Goal: Task Accomplishment & Management: Use online tool/utility

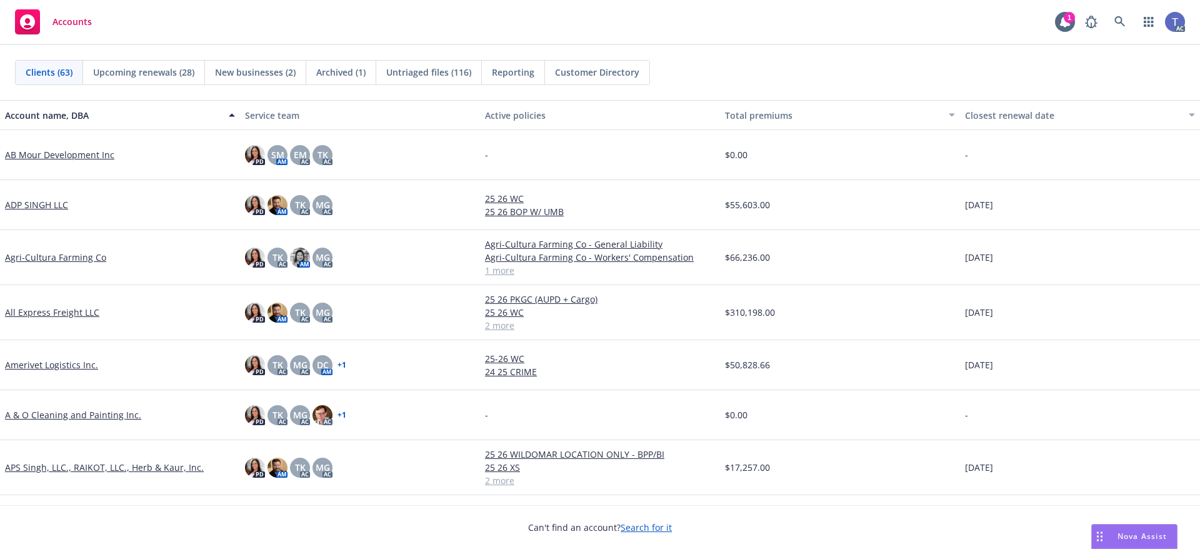
click at [530, 46] on div "Clients (63) Upcoming renewals (28) New businesses (2) Archived (1) Untriaged f…" at bounding box center [600, 72] width 1200 height 55
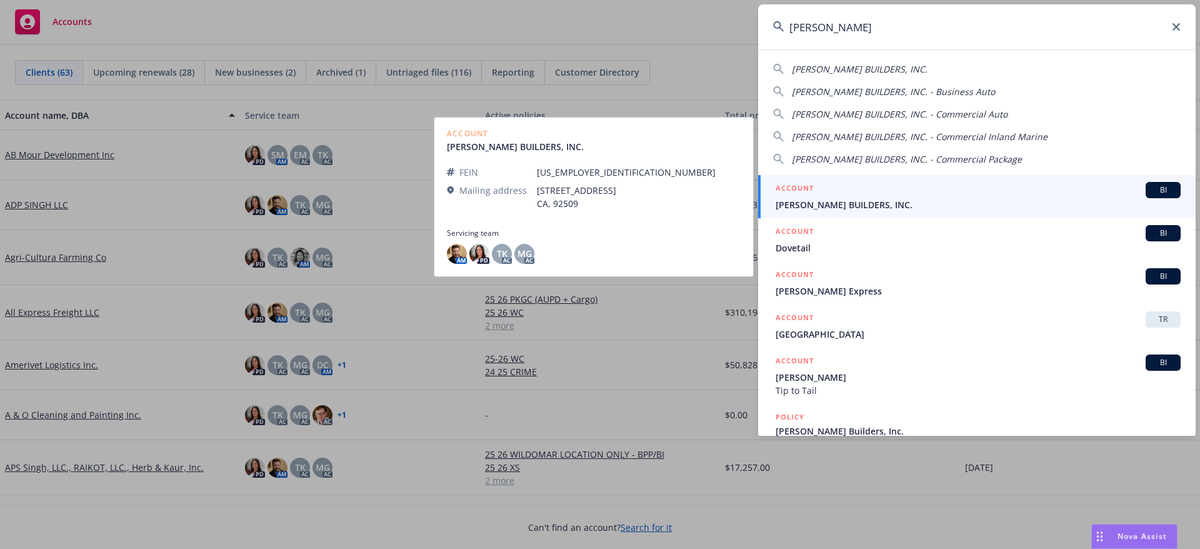
type input "[PERSON_NAME]"
click at [999, 193] on div "ACCOUNT BI" at bounding box center [978, 190] width 405 height 16
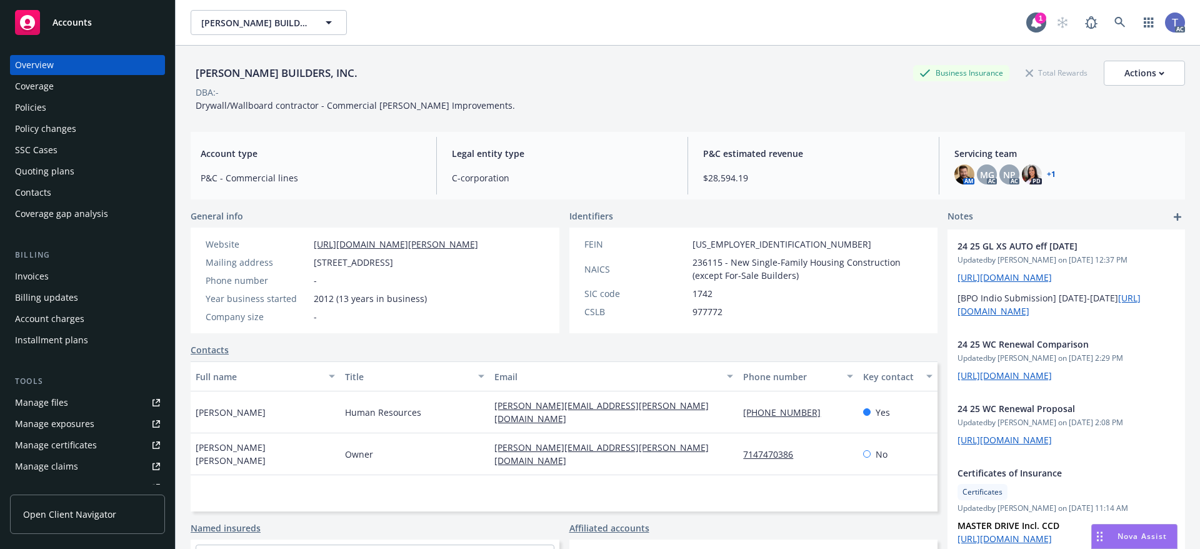
click at [26, 111] on div "Policies" at bounding box center [30, 108] width 31 height 20
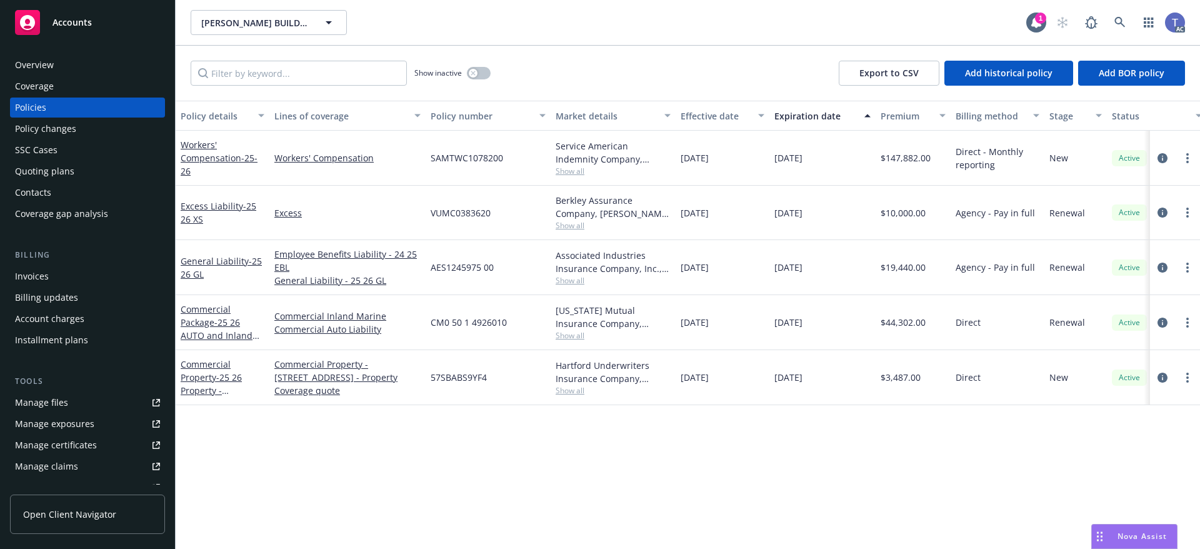
click at [46, 273] on div "Invoices" at bounding box center [32, 276] width 34 height 20
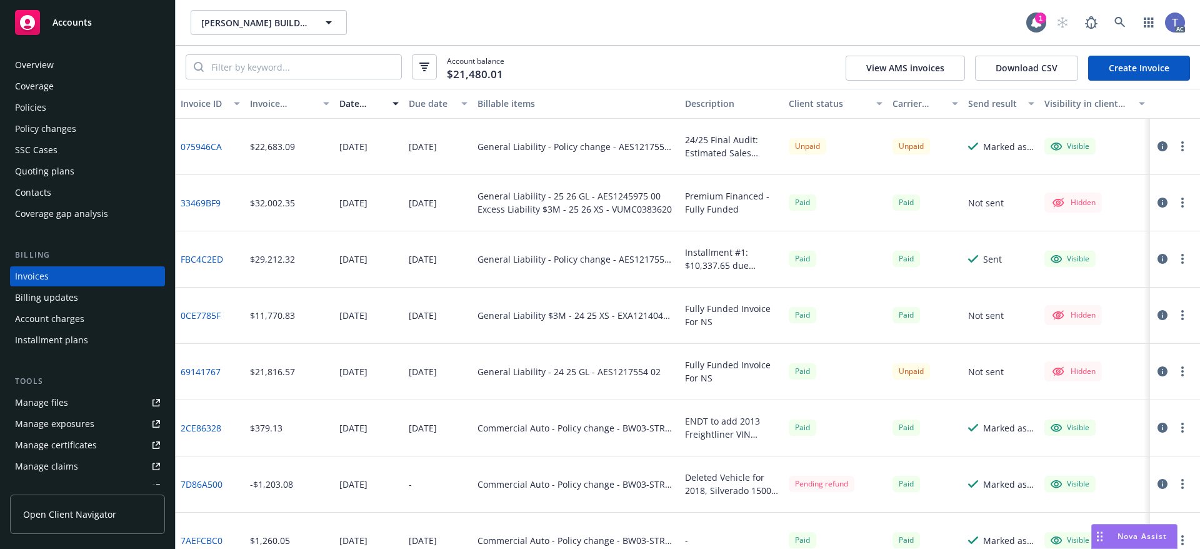
click at [1182, 151] on icon "button" at bounding box center [1183, 146] width 3 height 10
click at [1068, 221] on link "Copy invoice URL" at bounding box center [1100, 221] width 159 height 25
click at [51, 70] on div "Overview" at bounding box center [34, 65] width 39 height 20
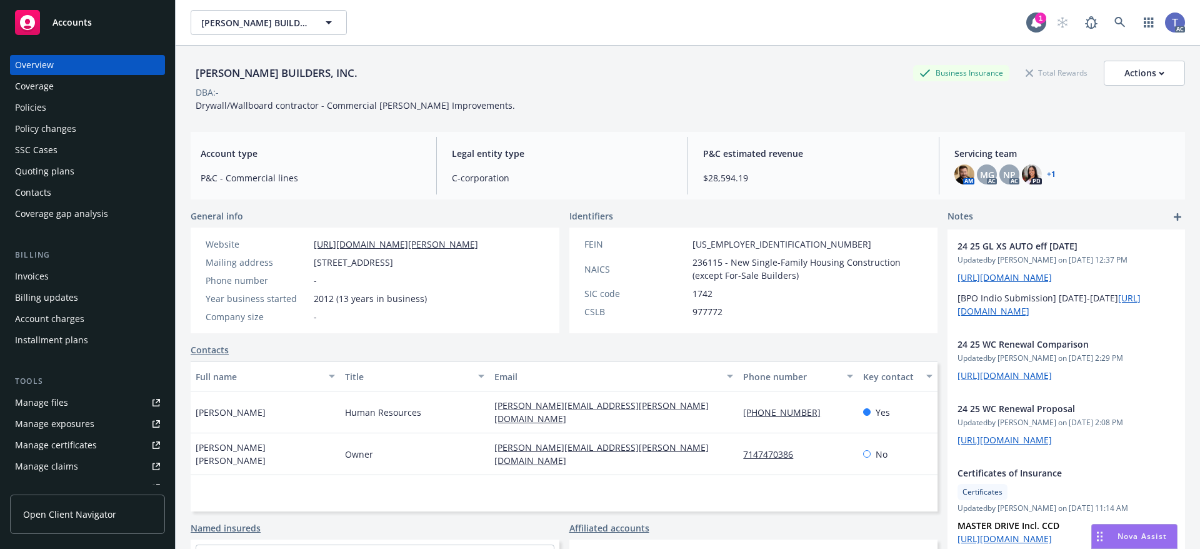
click at [572, 53] on div "[PERSON_NAME] BUILDERS, INC. Business Insurance Total Rewards Actions DBA: - Dr…" at bounding box center [688, 84] width 995 height 76
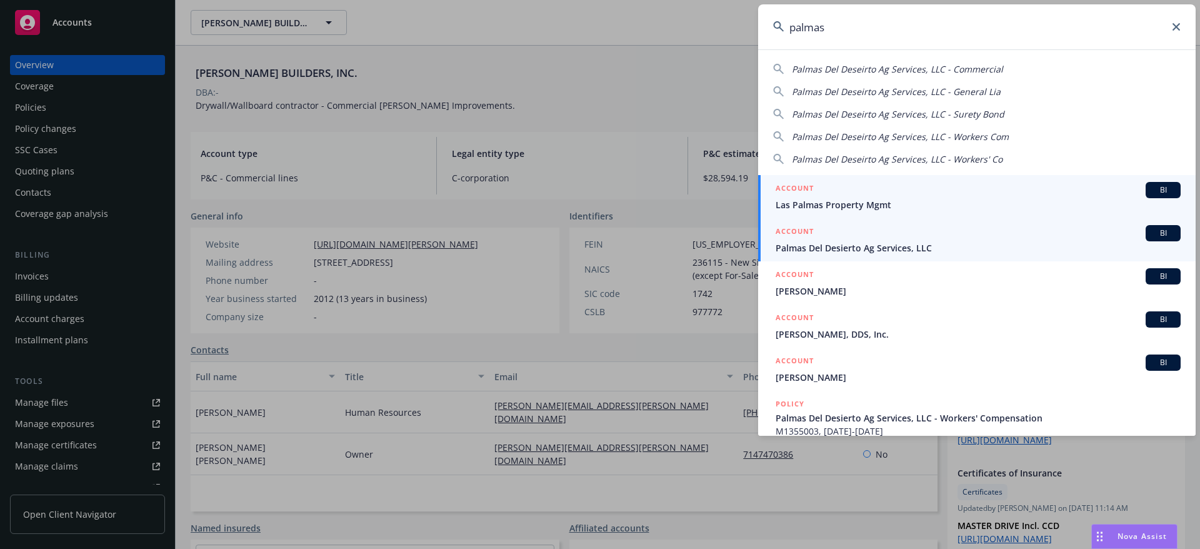
type input "palmas"
click at [823, 240] on div "ACCOUNT BI" at bounding box center [978, 233] width 405 height 16
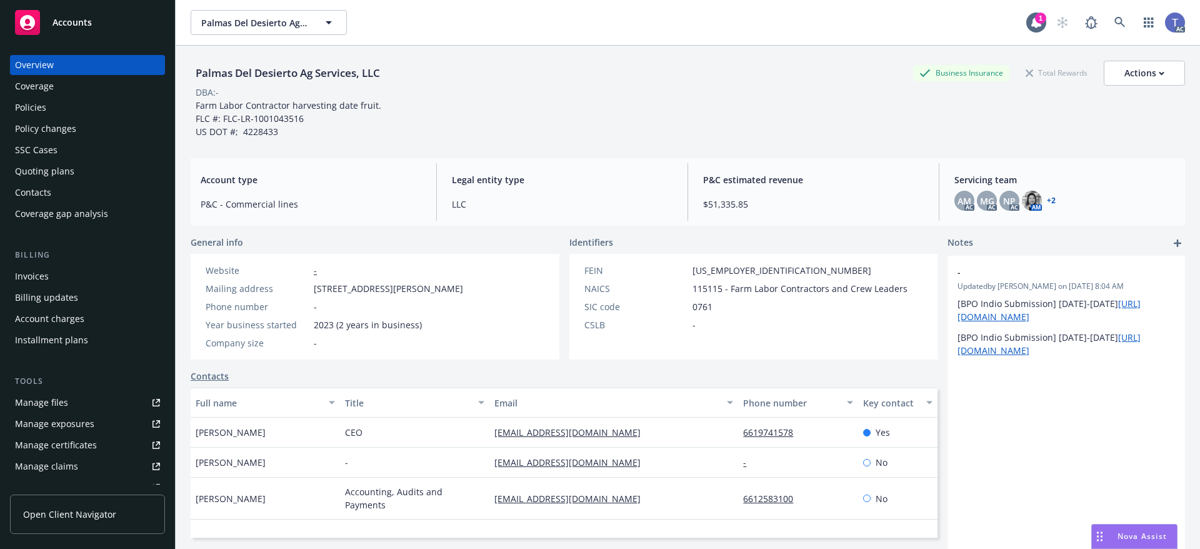
click at [56, 124] on div "Policy changes" at bounding box center [45, 129] width 61 height 20
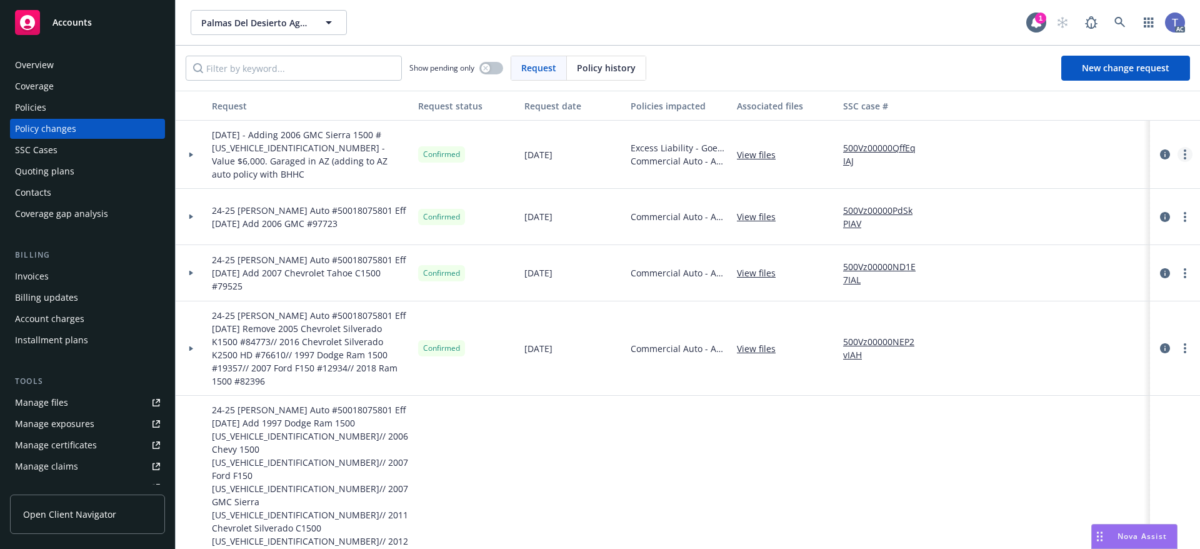
click at [1179, 149] on link "more" at bounding box center [1185, 154] width 15 height 15
click at [1035, 178] on link "Copy logging email" at bounding box center [1075, 174] width 214 height 25
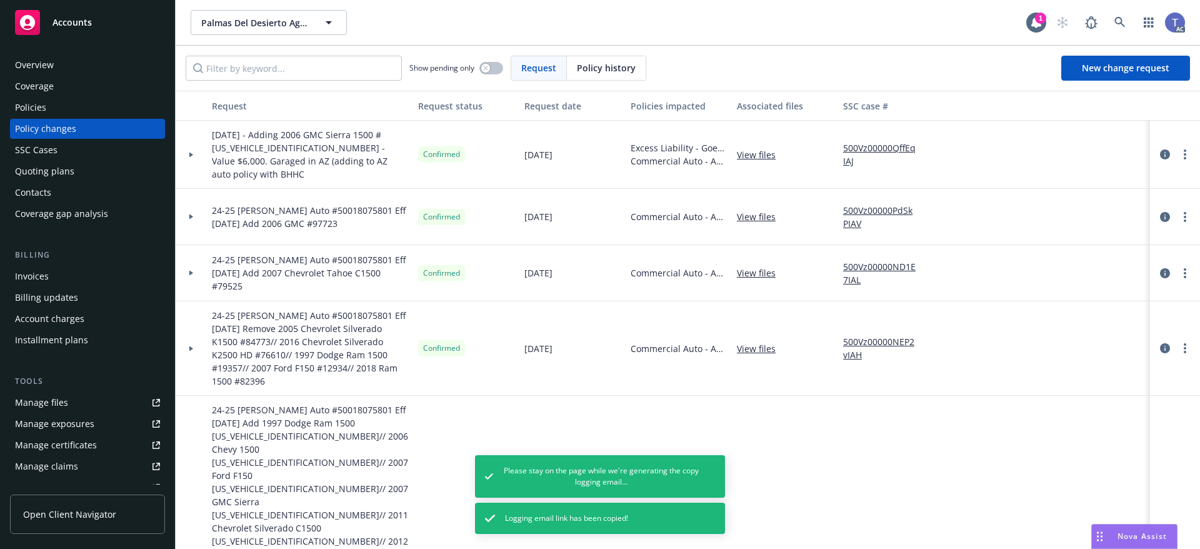
click at [30, 105] on div "Policies" at bounding box center [30, 108] width 31 height 20
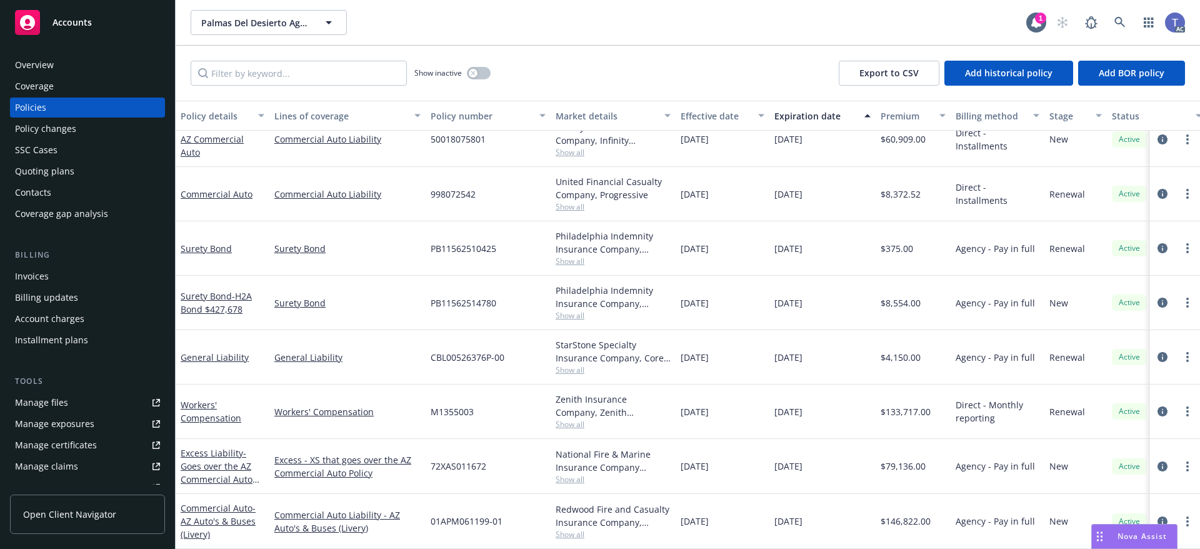
scroll to position [28, 0]
click at [1185, 459] on link "more" at bounding box center [1187, 466] width 15 height 15
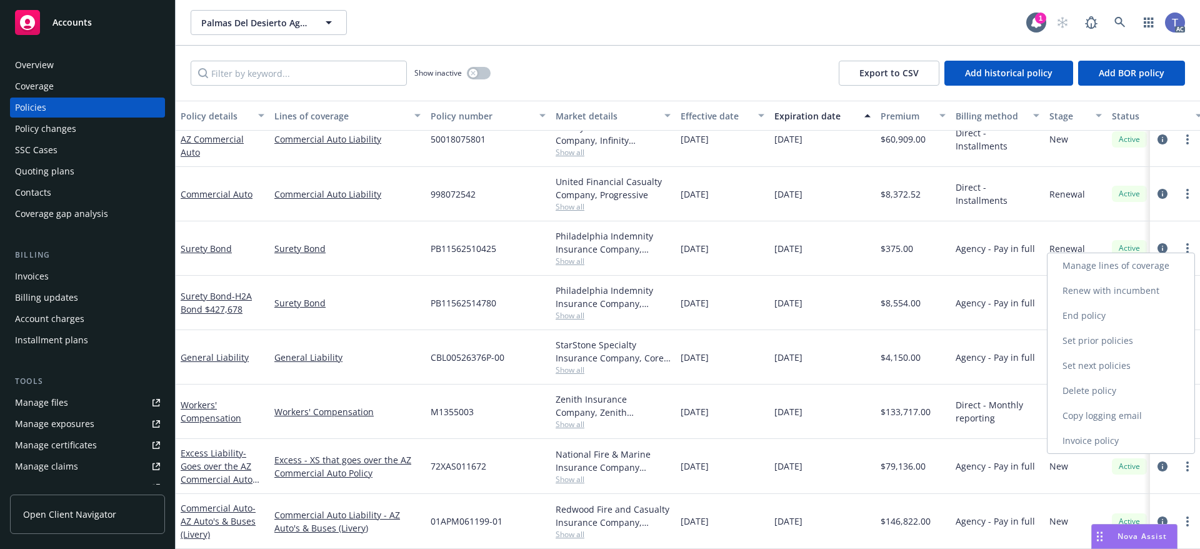
click at [1096, 416] on link "Copy logging email" at bounding box center [1121, 415] width 147 height 25
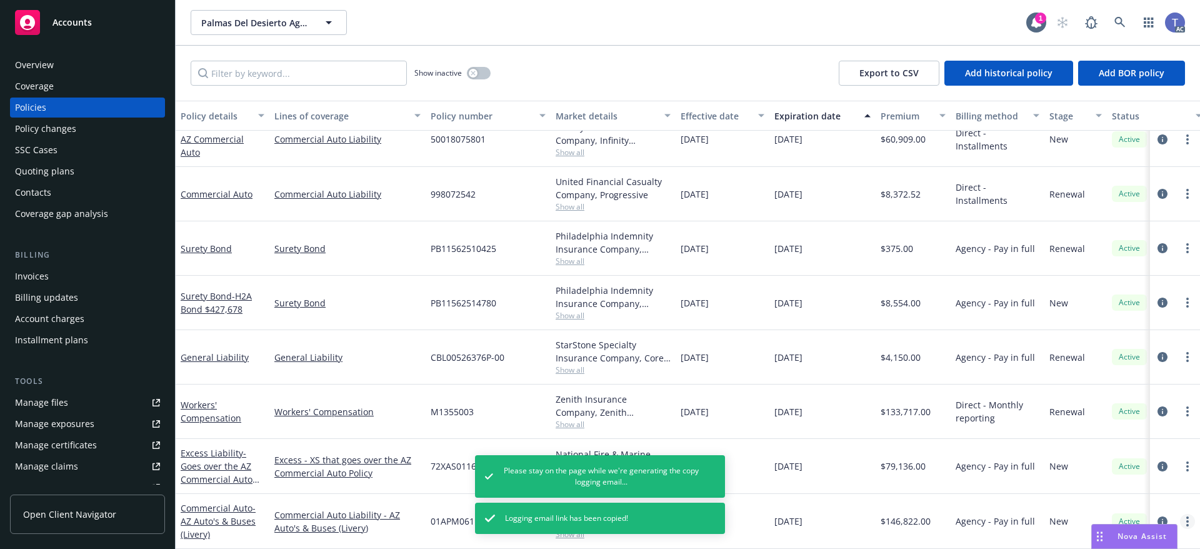
click at [1187, 520] on circle "more" at bounding box center [1188, 521] width 3 height 3
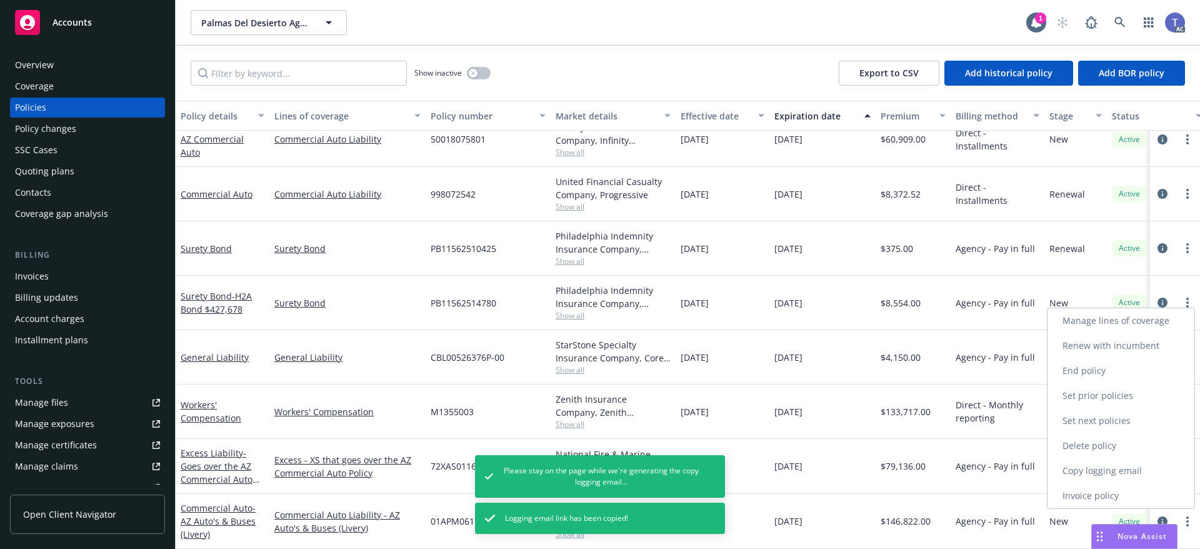
click at [1105, 474] on link "Copy logging email" at bounding box center [1121, 470] width 147 height 25
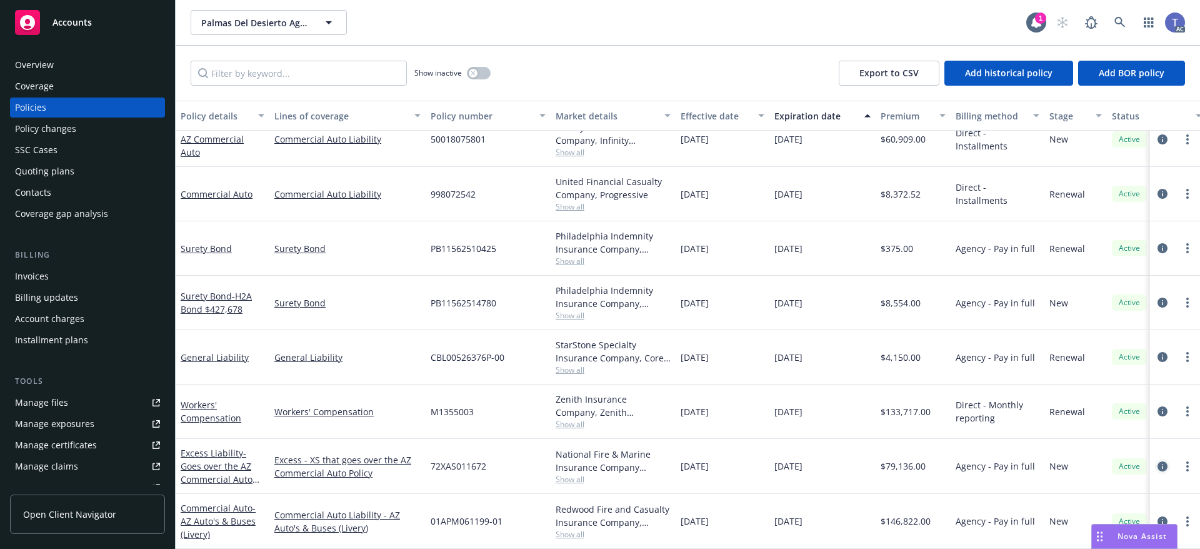
click at [1158, 461] on icon "circleInformation" at bounding box center [1163, 466] width 10 height 10
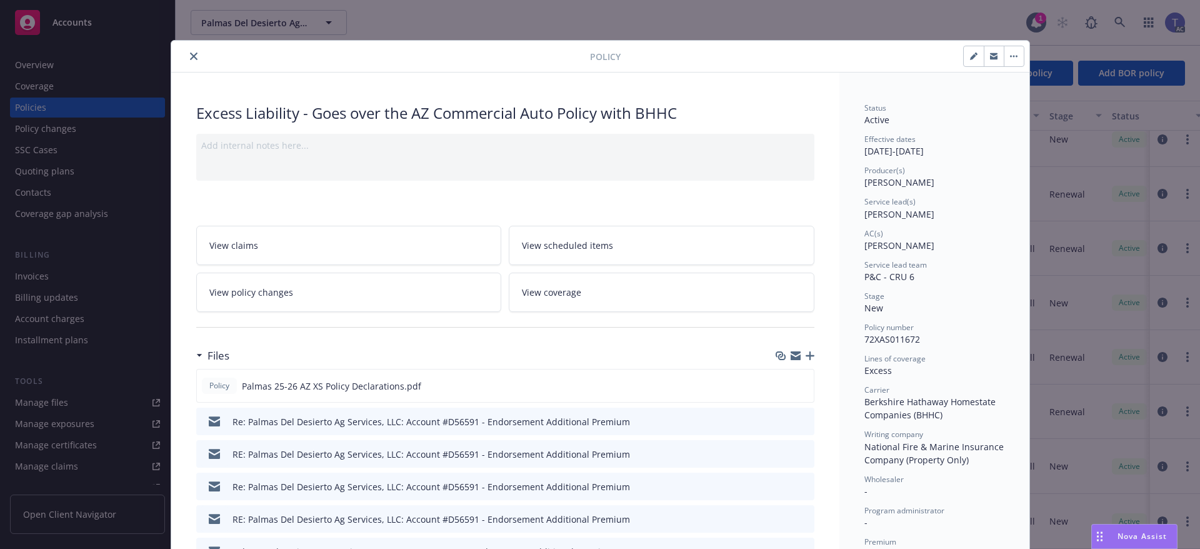
click at [806, 353] on icon "button" at bounding box center [810, 355] width 9 height 9
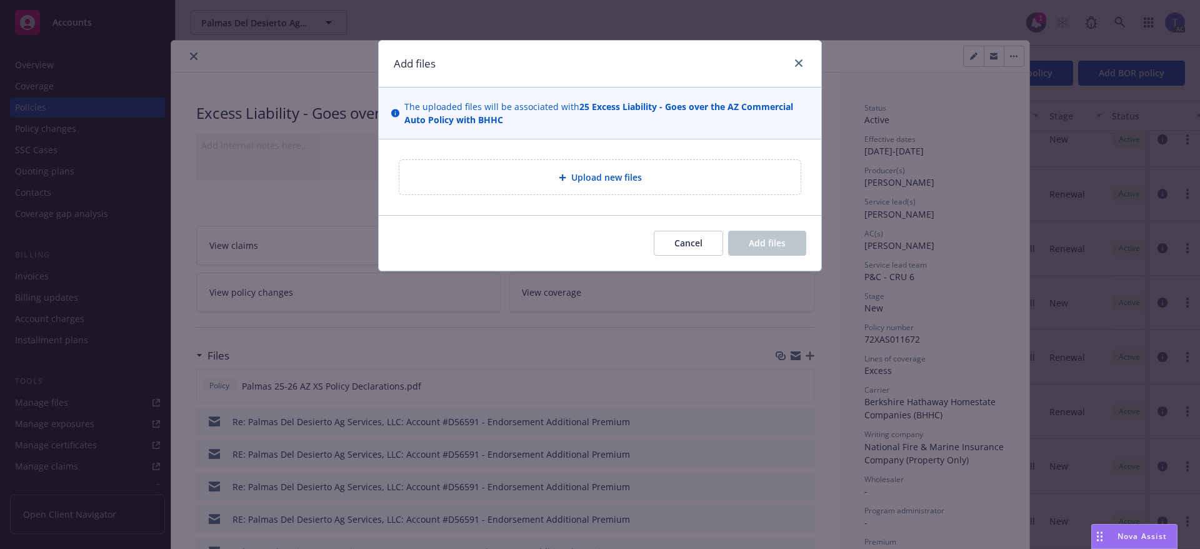
click at [526, 183] on div "Upload new files" at bounding box center [599, 177] width 381 height 14
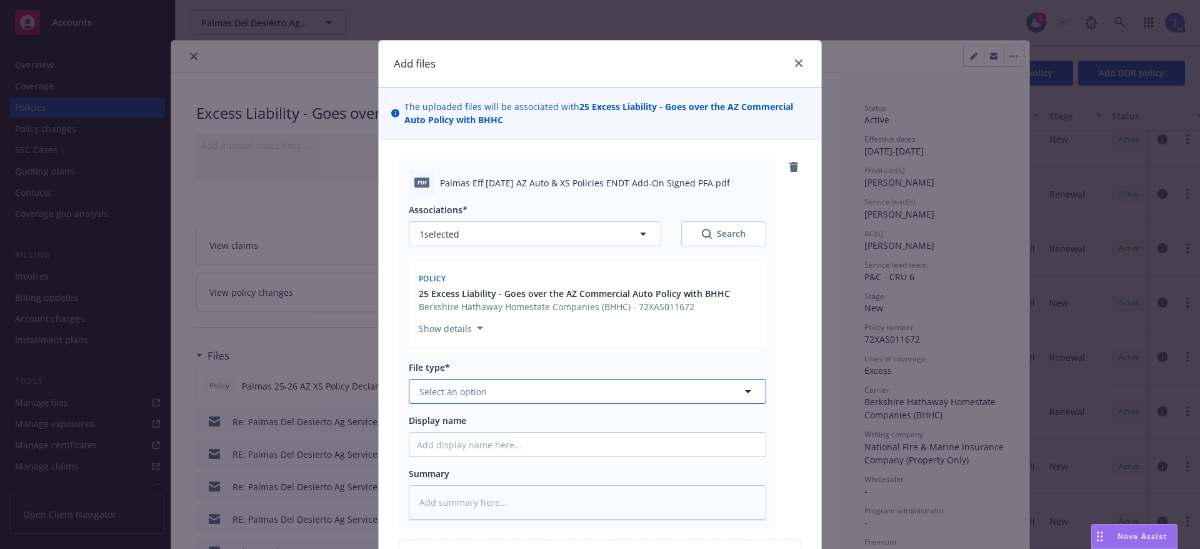
click at [469, 394] on span "Select an option" at bounding box center [453, 391] width 68 height 13
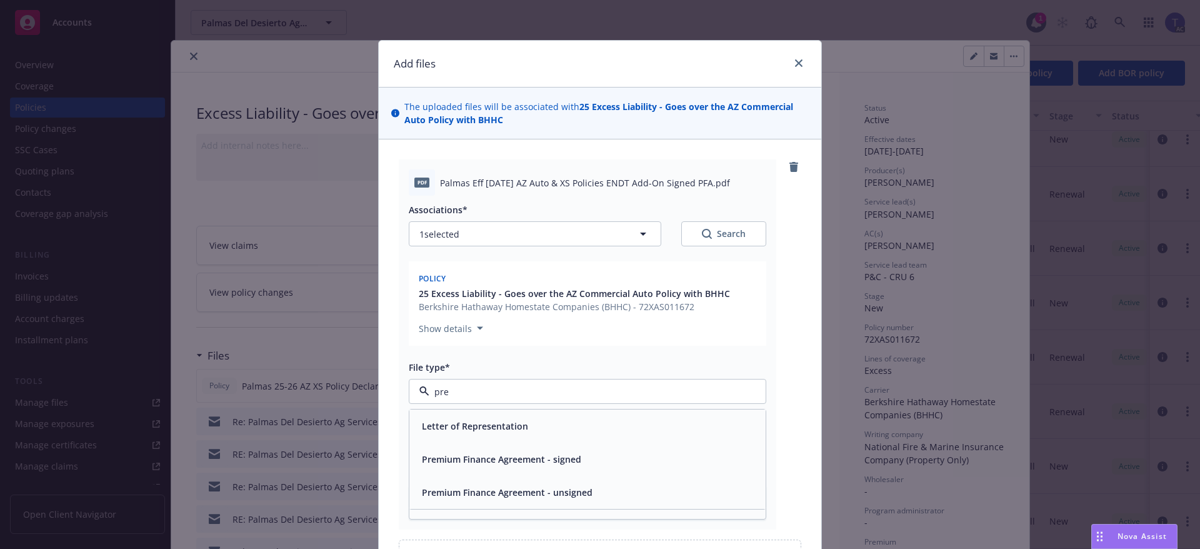
type input "prem"
click at [489, 421] on span "Premium Finance Agreement - signed" at bounding box center [501, 425] width 159 height 13
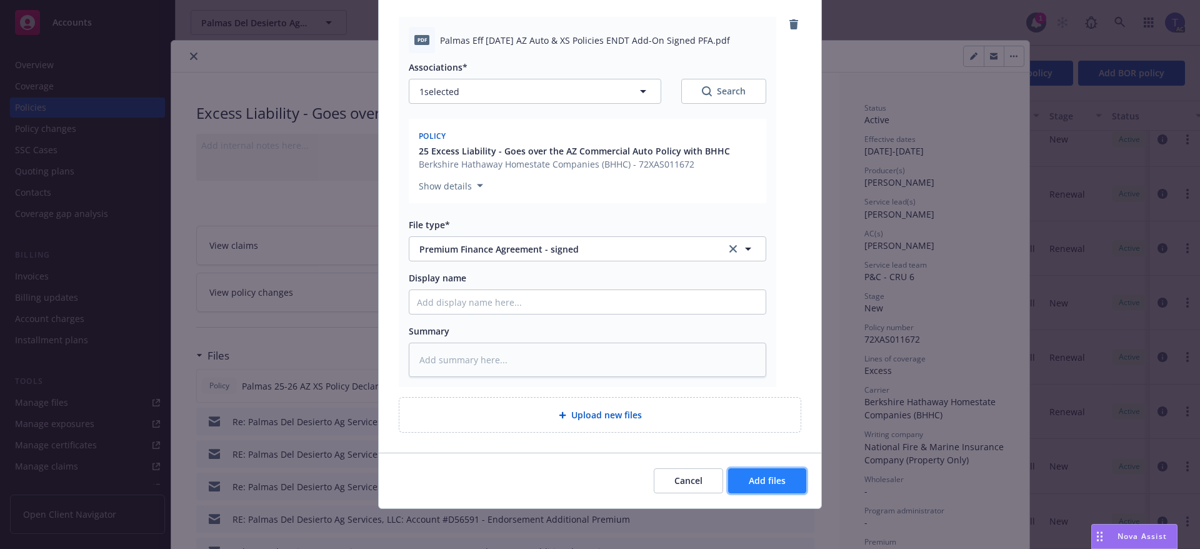
click at [782, 476] on button "Add files" at bounding box center [767, 480] width 78 height 25
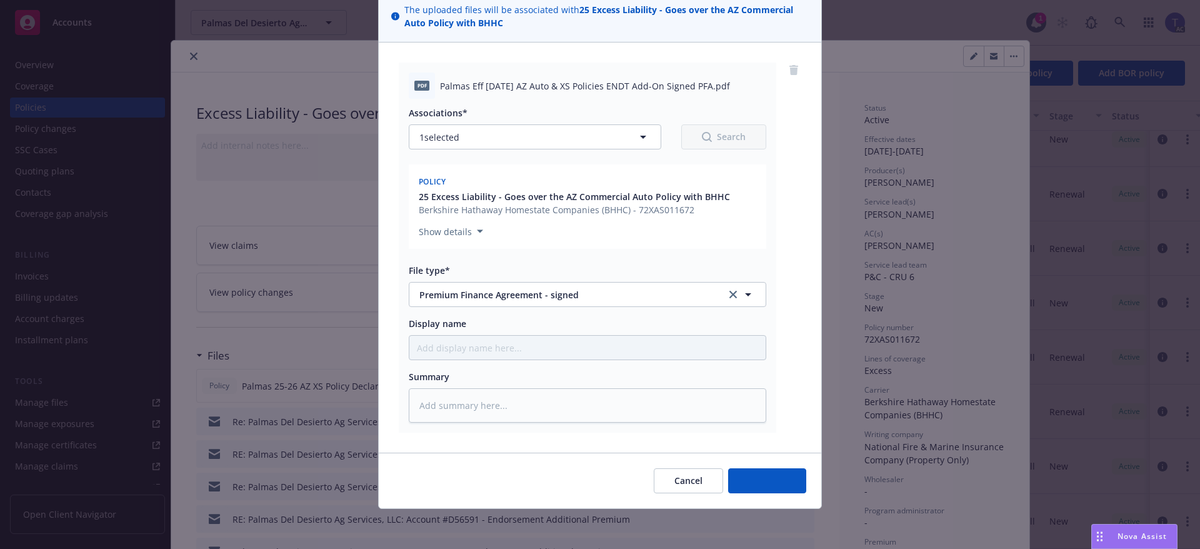
scroll to position [97, 0]
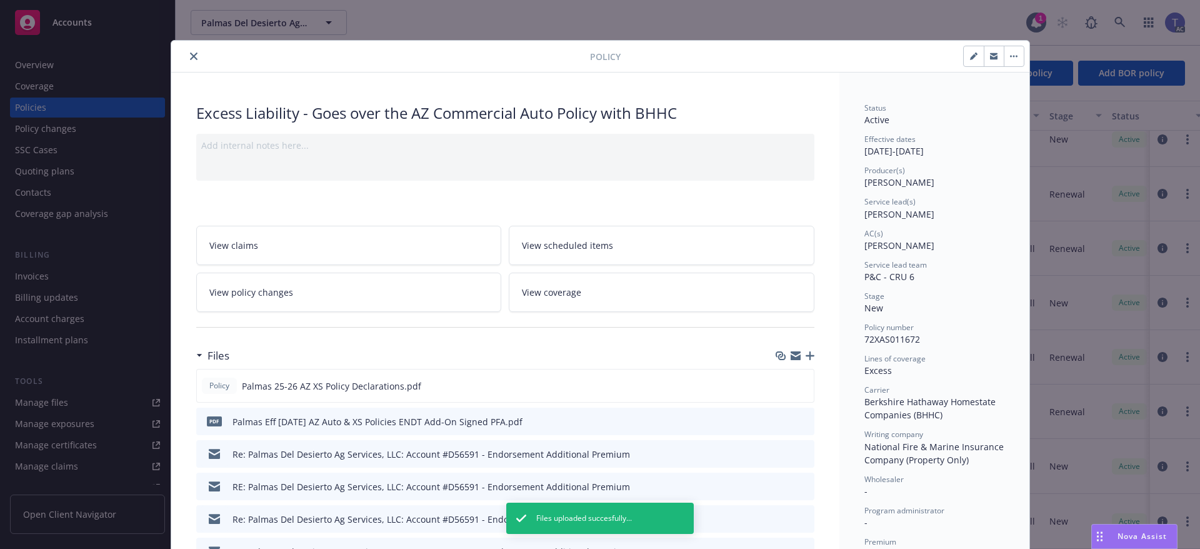
click at [190, 53] on icon "close" at bounding box center [194, 57] width 8 height 8
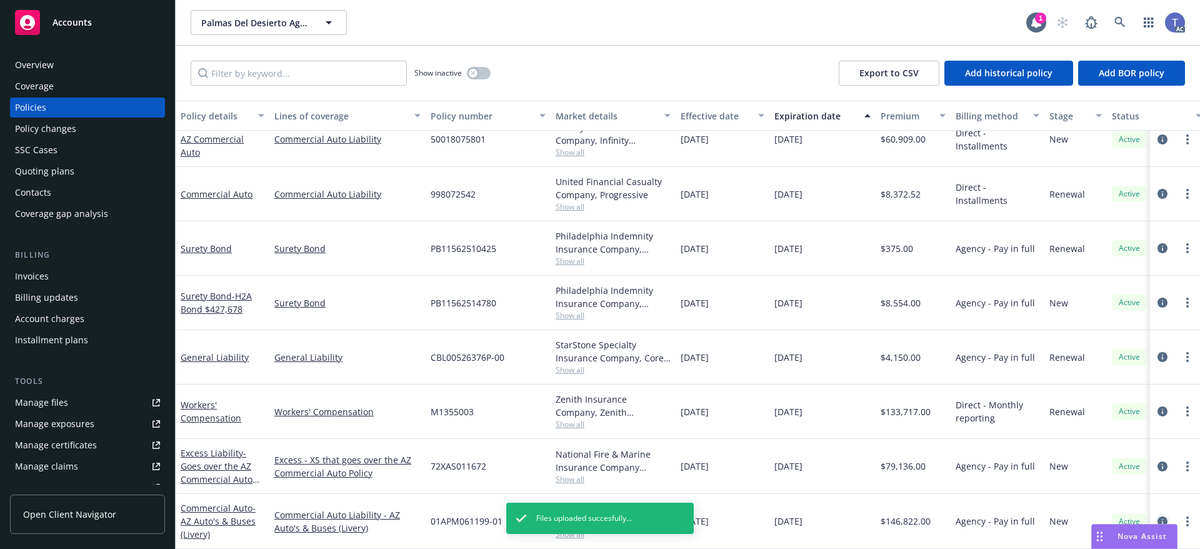
click at [1158, 516] on icon "circleInformation" at bounding box center [1163, 521] width 10 height 10
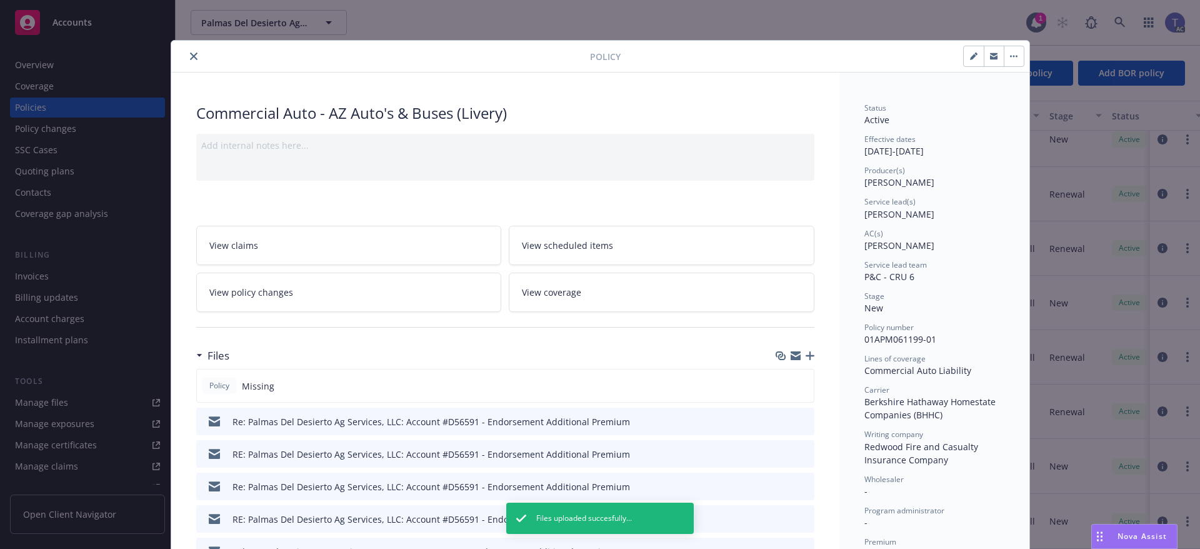
click at [808, 358] on icon "button" at bounding box center [810, 355] width 9 height 9
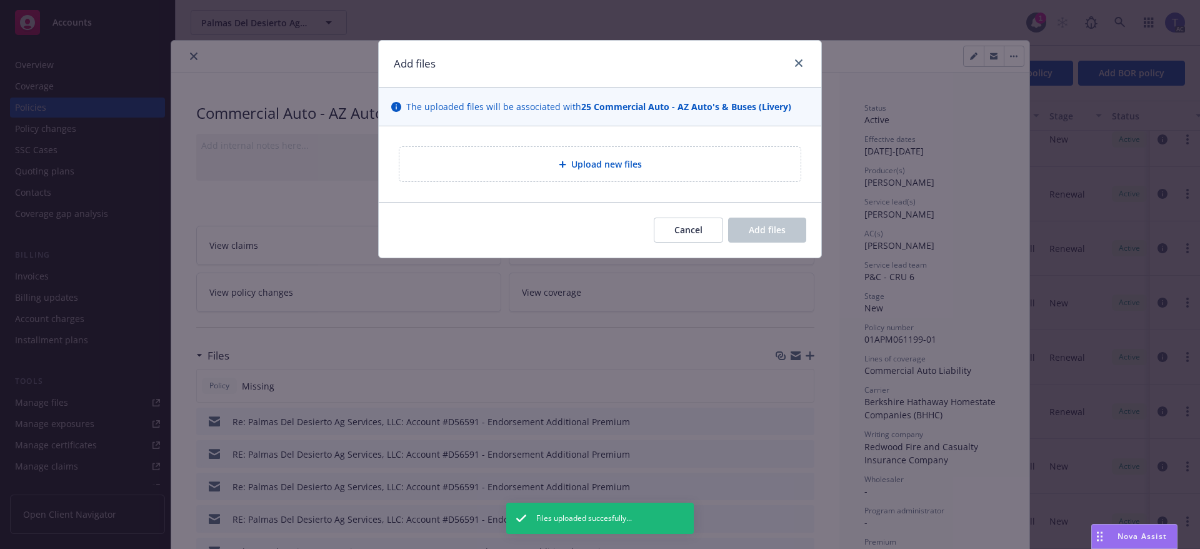
click at [490, 148] on div "Upload new files" at bounding box center [599, 164] width 401 height 34
type textarea "x"
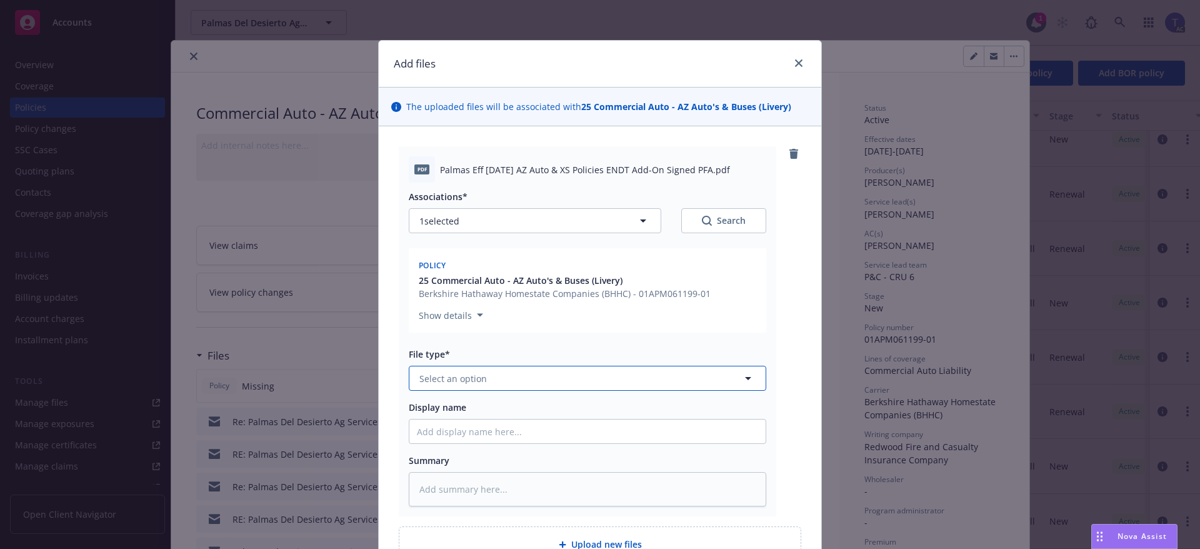
click at [515, 368] on button "Select an option" at bounding box center [588, 378] width 358 height 25
type input "prem"
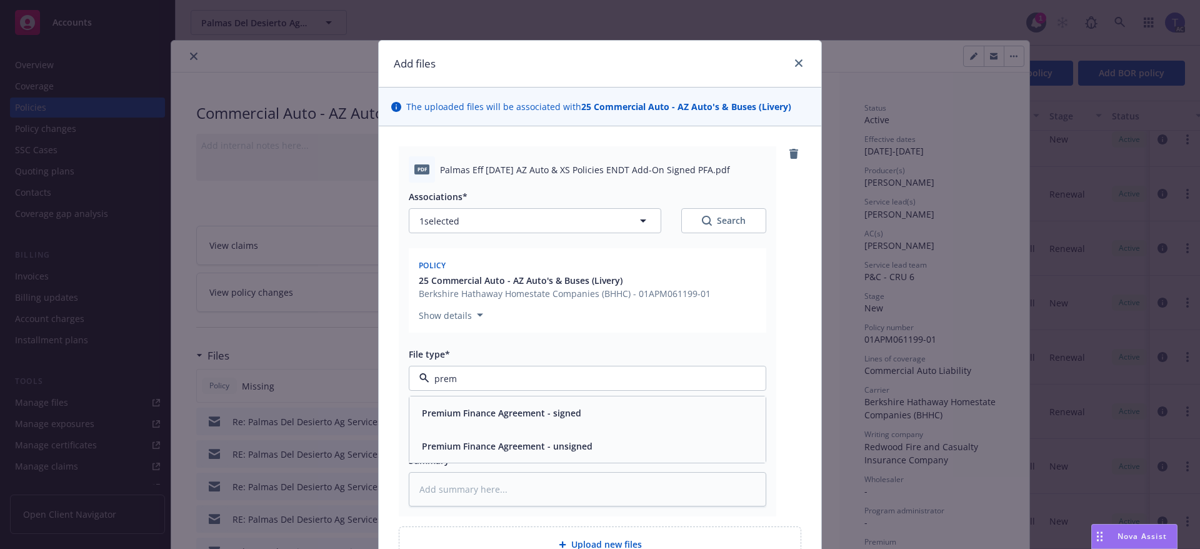
click at [521, 404] on div "Premium Finance Agreement - signed" at bounding box center [500, 413] width 167 height 18
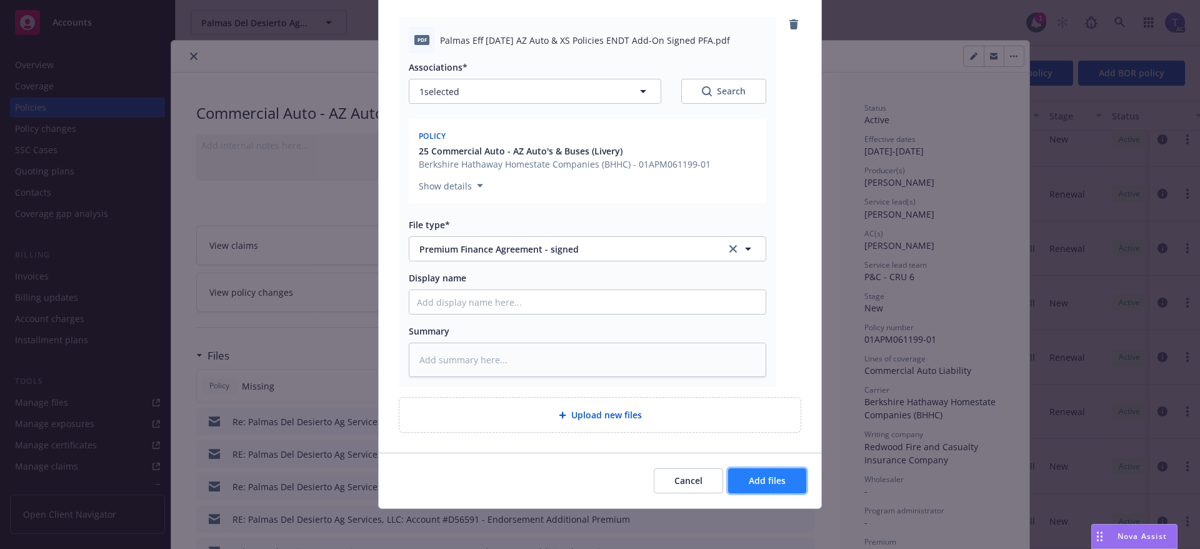
click at [768, 490] on button "Add files" at bounding box center [767, 480] width 78 height 25
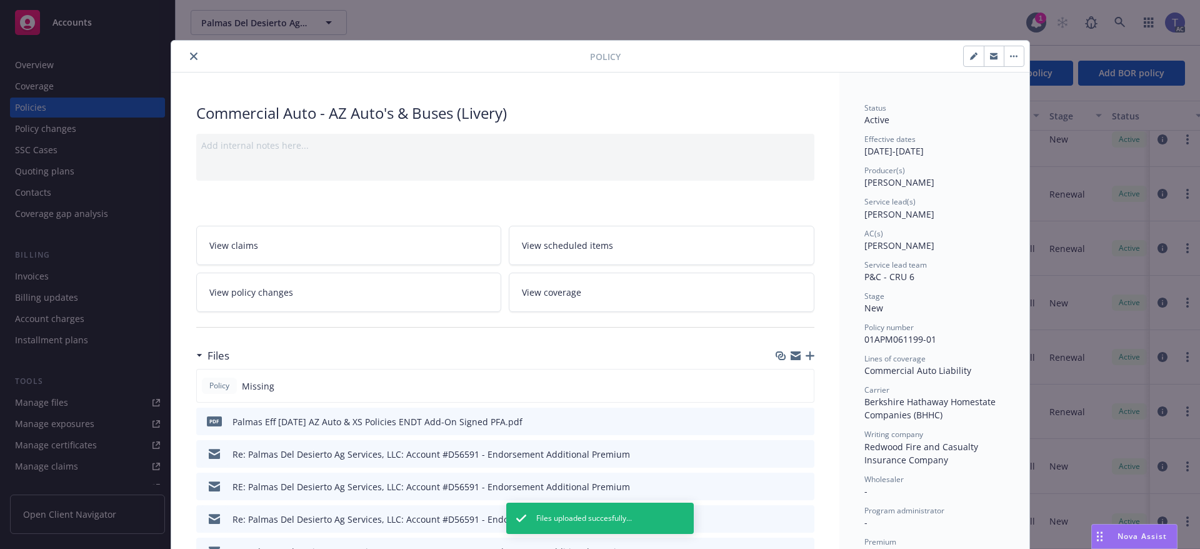
click at [190, 57] on icon "close" at bounding box center [194, 57] width 8 height 8
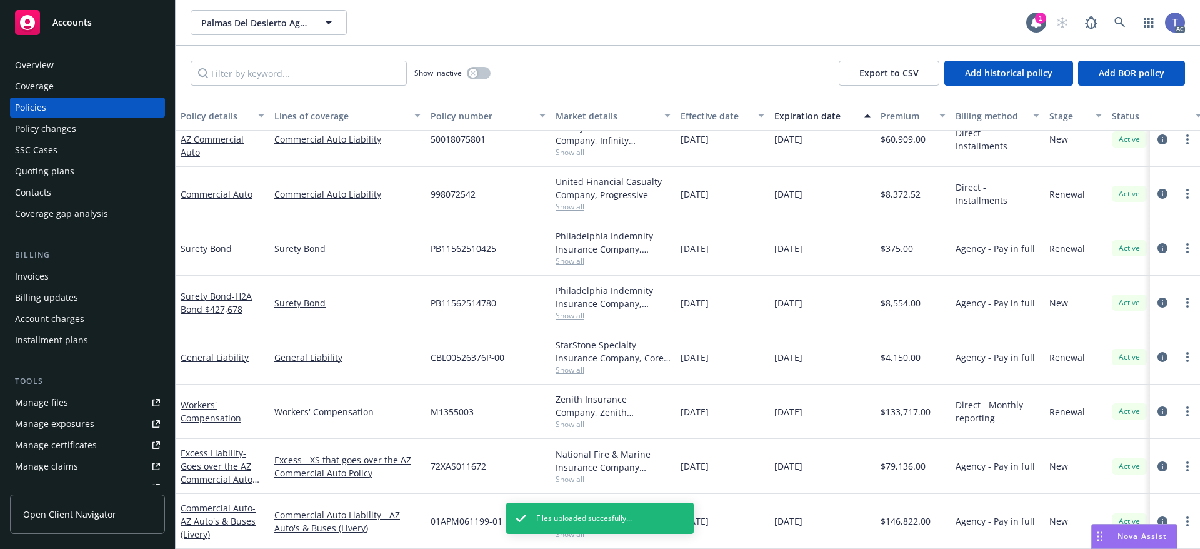
click at [41, 129] on div "Policy changes" at bounding box center [45, 129] width 61 height 20
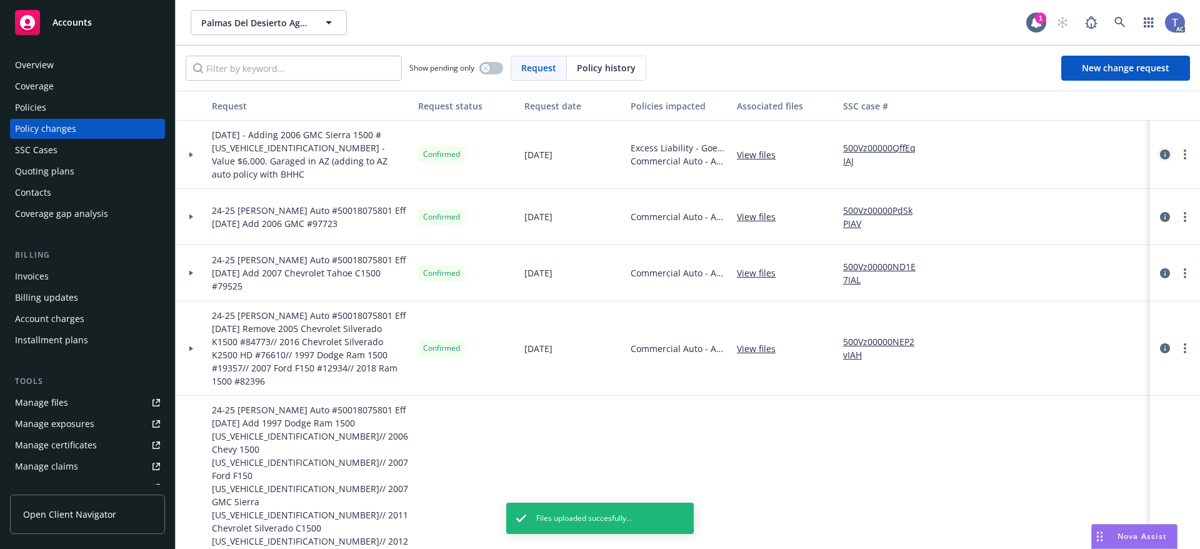
click at [1160, 149] on icon "circleInformation" at bounding box center [1165, 154] width 10 height 10
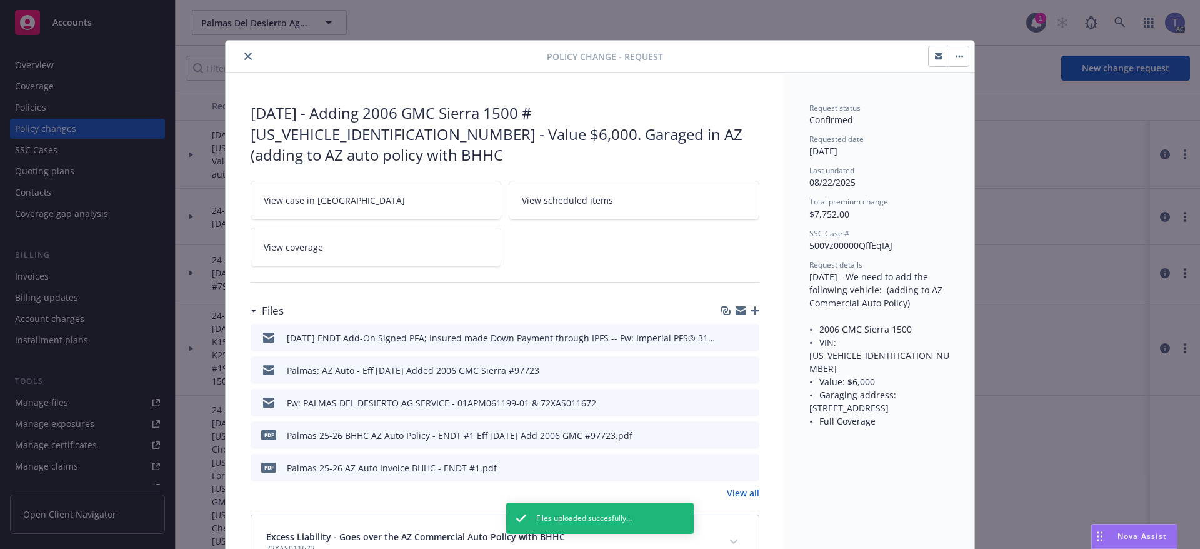
click at [751, 306] on icon "button" at bounding box center [755, 310] width 9 height 9
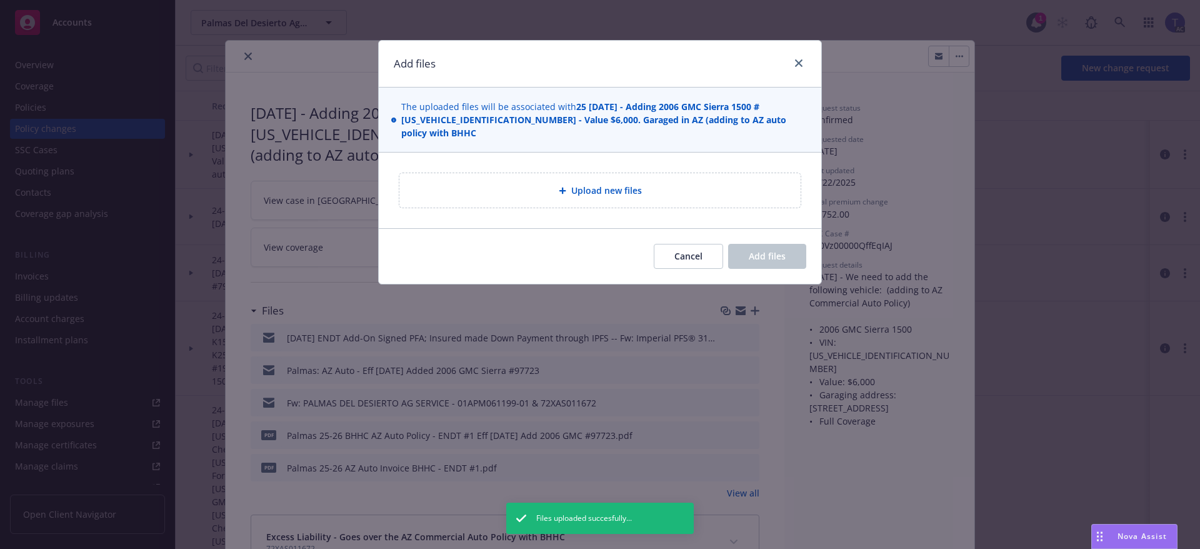
click at [560, 188] on div "Upload new files" at bounding box center [599, 190] width 401 height 34
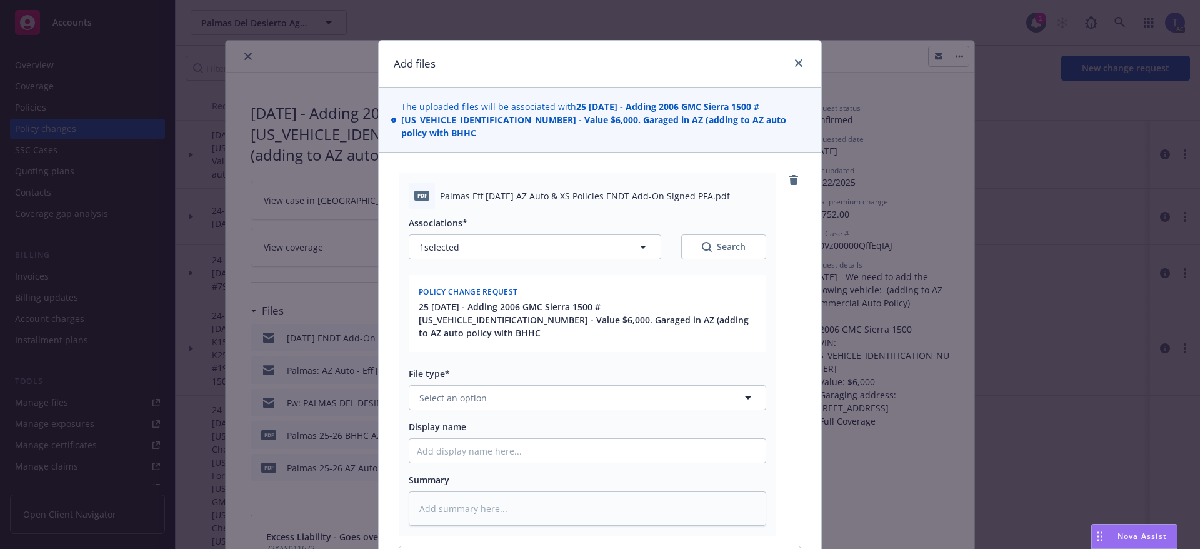
type textarea "x"
click at [533, 385] on div "Associations* 1 selected Search Policy change request 25 [DATE] - Adding 2006 G…" at bounding box center [588, 367] width 358 height 317
click at [532, 385] on button "Select an option" at bounding box center [588, 397] width 358 height 25
type input "prem"
click at [530, 426] on span "Premium Finance Agreement - signed" at bounding box center [494, 432] width 159 height 13
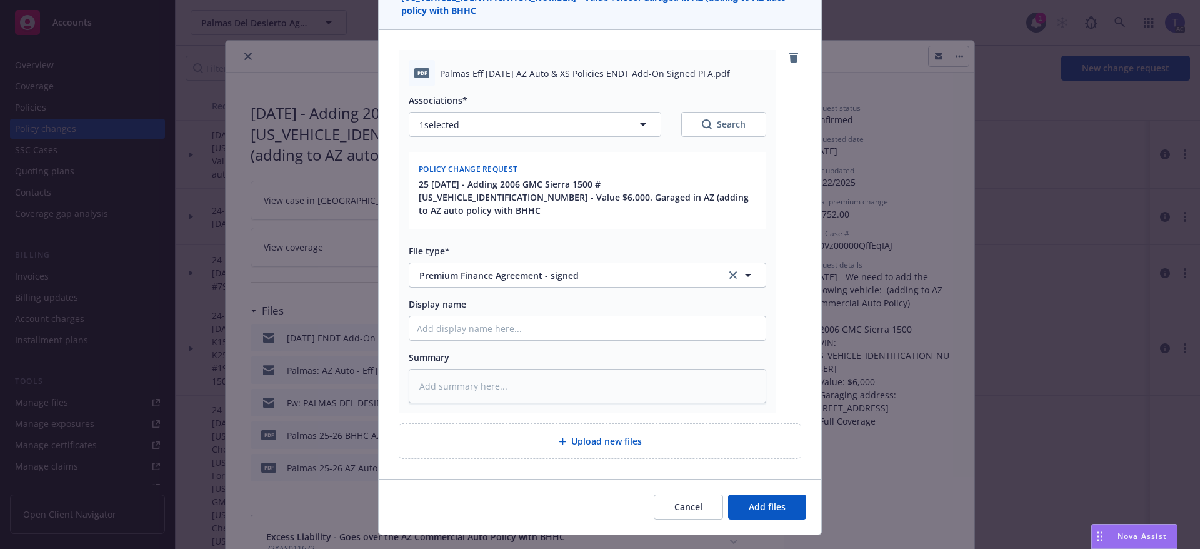
click at [743, 479] on div "Cancel Add files" at bounding box center [600, 507] width 443 height 56
click at [749, 501] on span "Add files" at bounding box center [767, 507] width 37 height 12
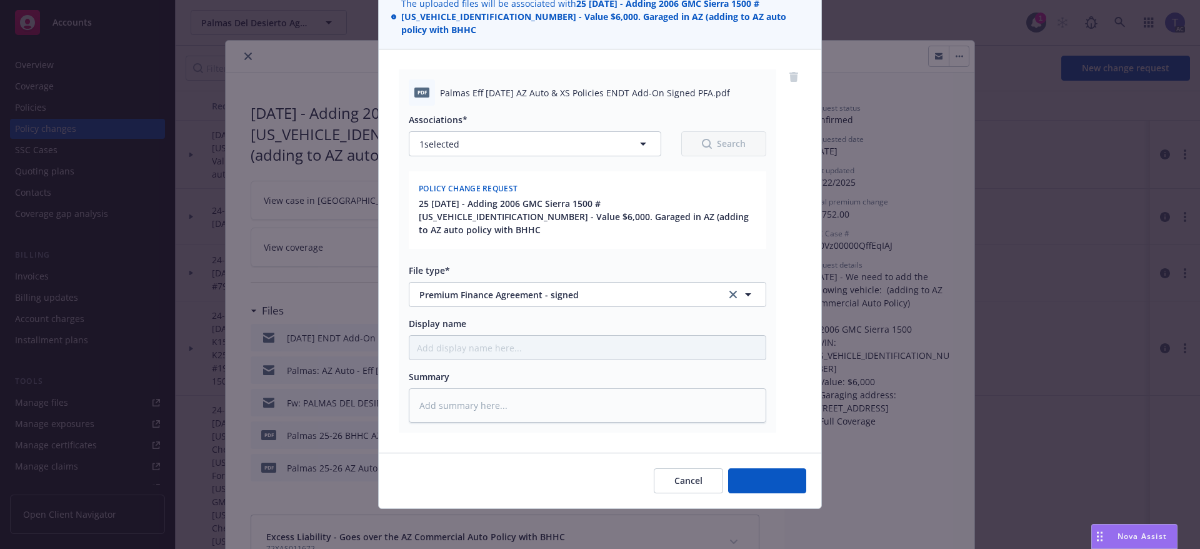
scroll to position [77, 0]
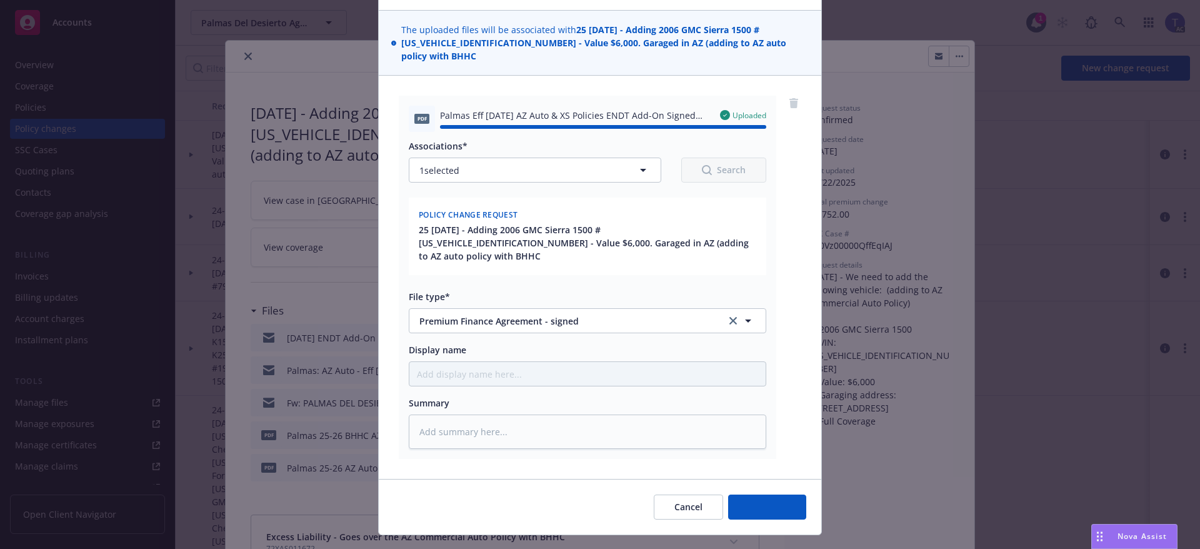
type textarea "x"
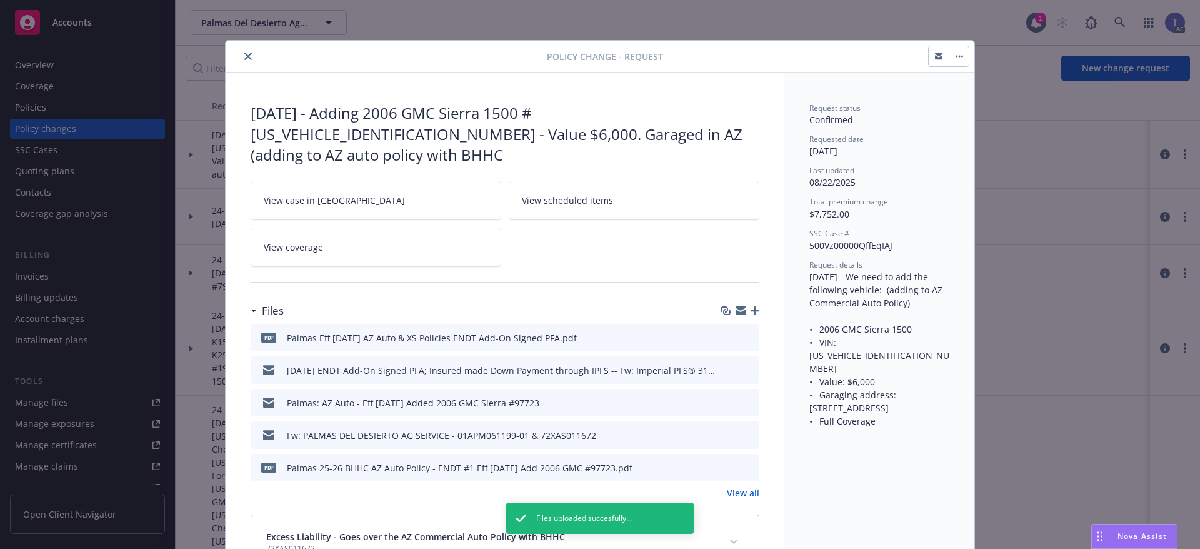
click at [244, 57] on icon "close" at bounding box center [248, 57] width 8 height 8
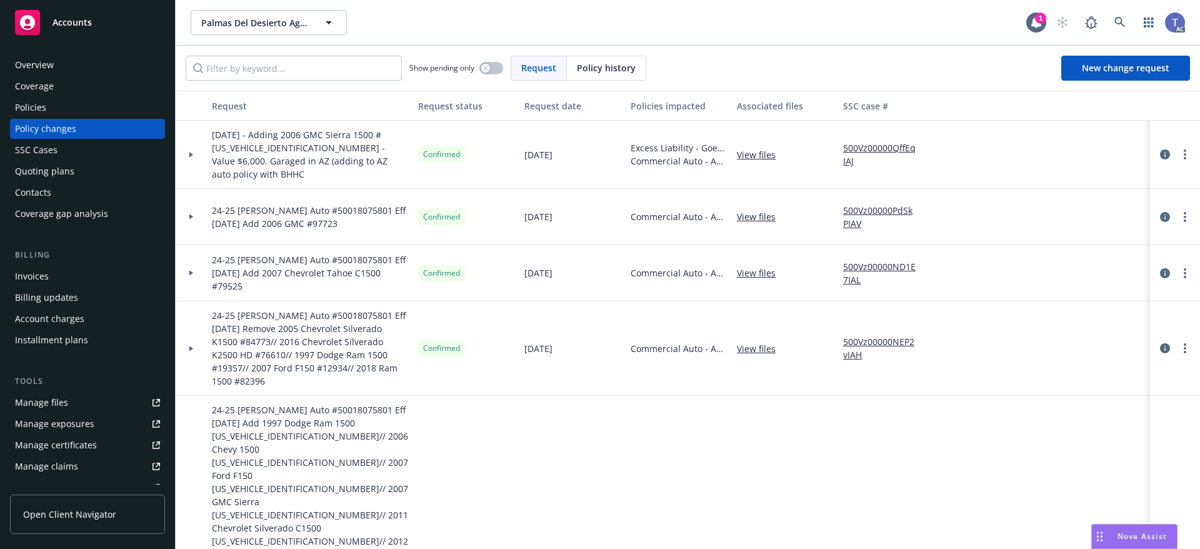
click at [673, 81] on div "Show pending only Request Policy history New change request" at bounding box center [688, 68] width 1025 height 45
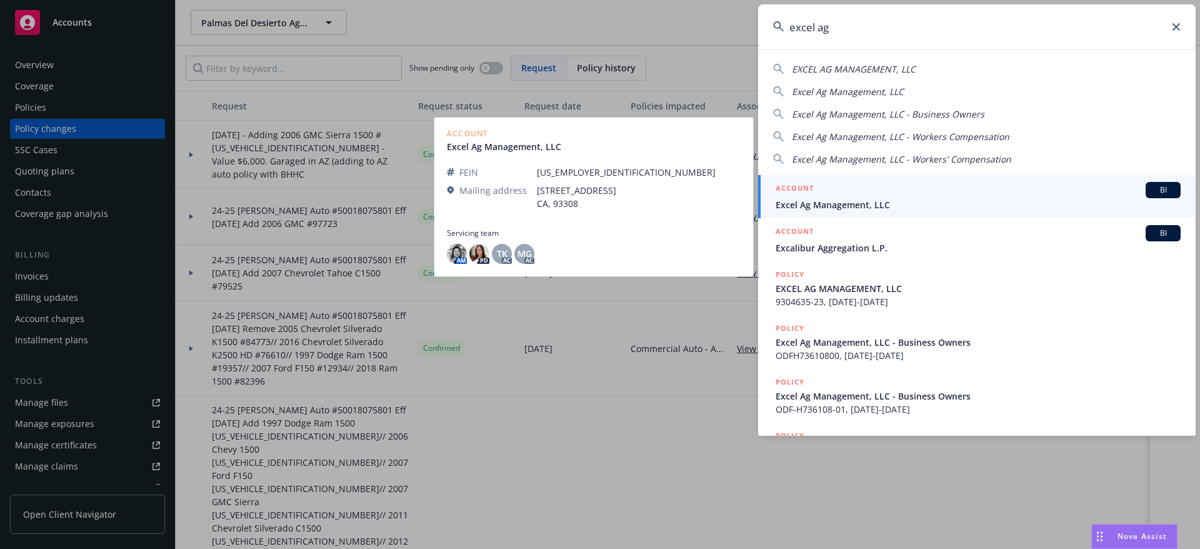
type input "excel ag"
click at [866, 201] on span "Excel Ag Management, LLC" at bounding box center [978, 204] width 405 height 13
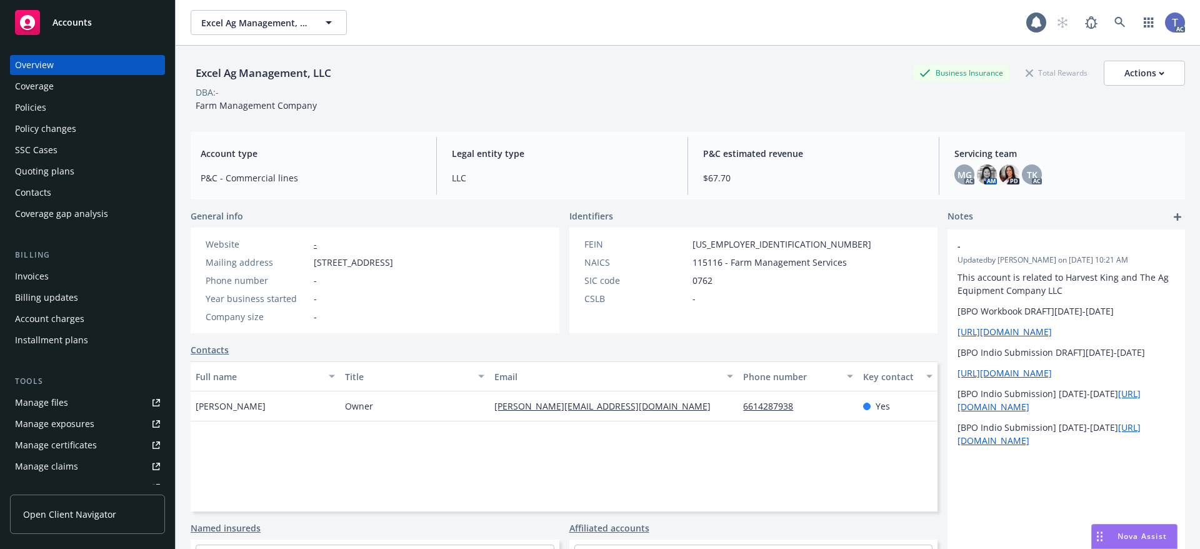
click at [66, 170] on div "Quoting plans" at bounding box center [44, 171] width 59 height 20
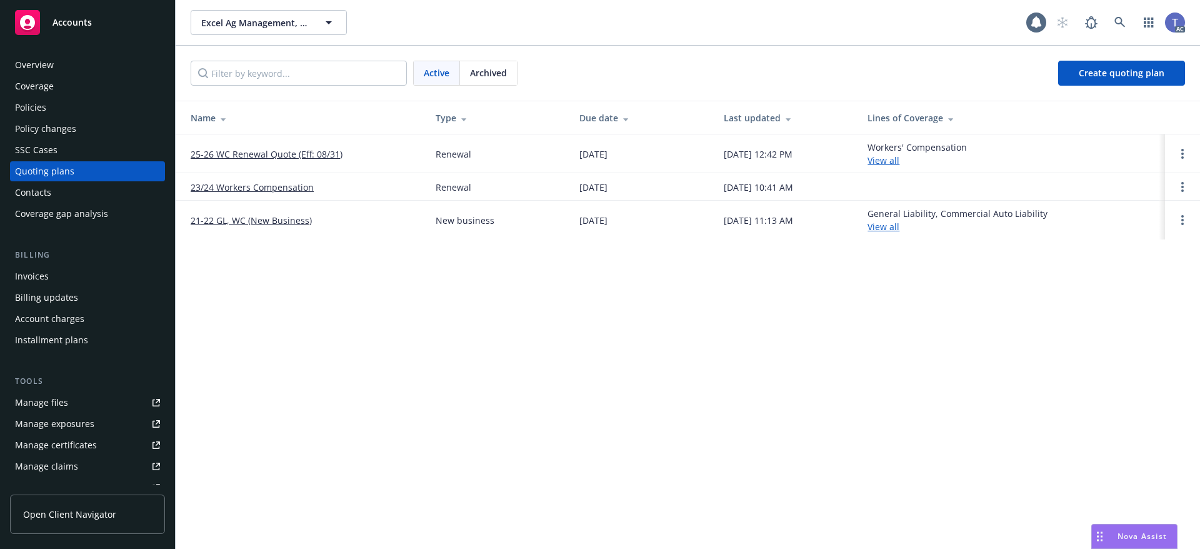
click at [309, 154] on link "25-26 WC Renewal Quote (Eff: 08/31)" at bounding box center [267, 154] width 152 height 13
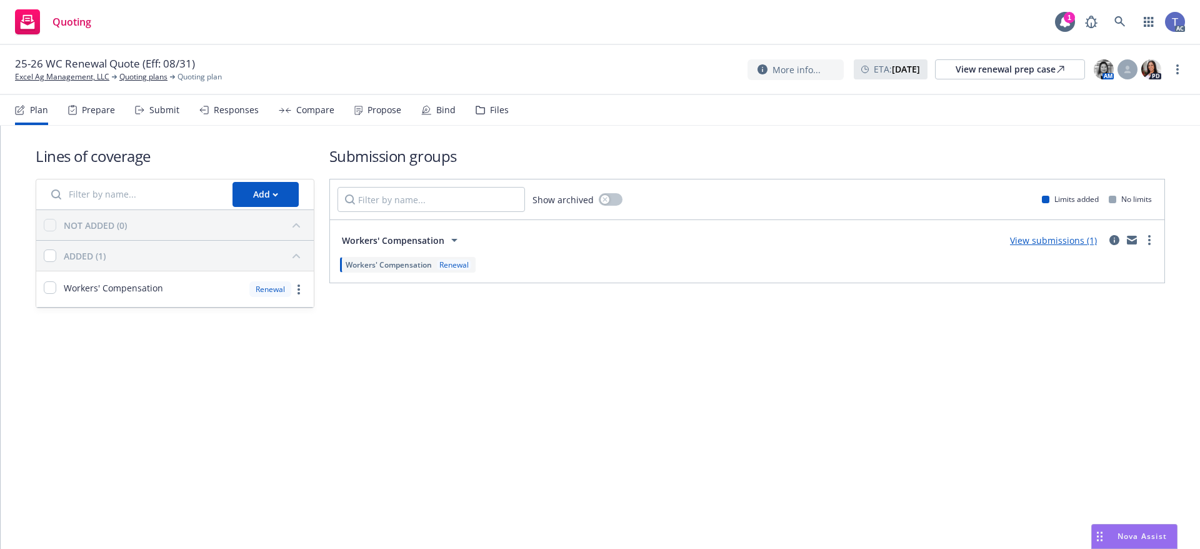
click at [384, 103] on div "Propose" at bounding box center [377, 110] width 47 height 30
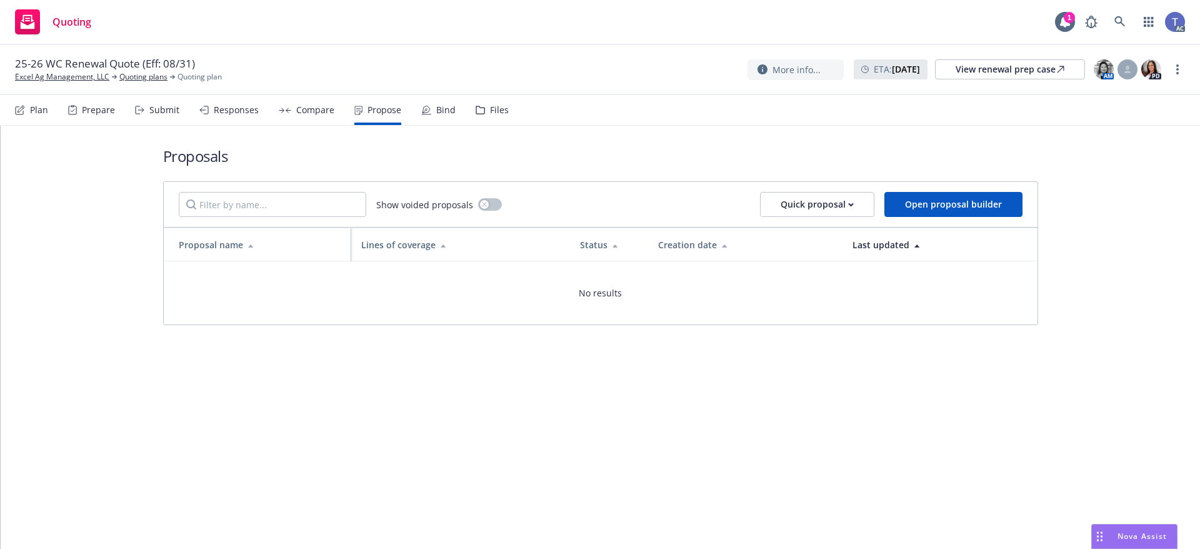
click at [303, 118] on div "Compare" at bounding box center [307, 110] width 56 height 30
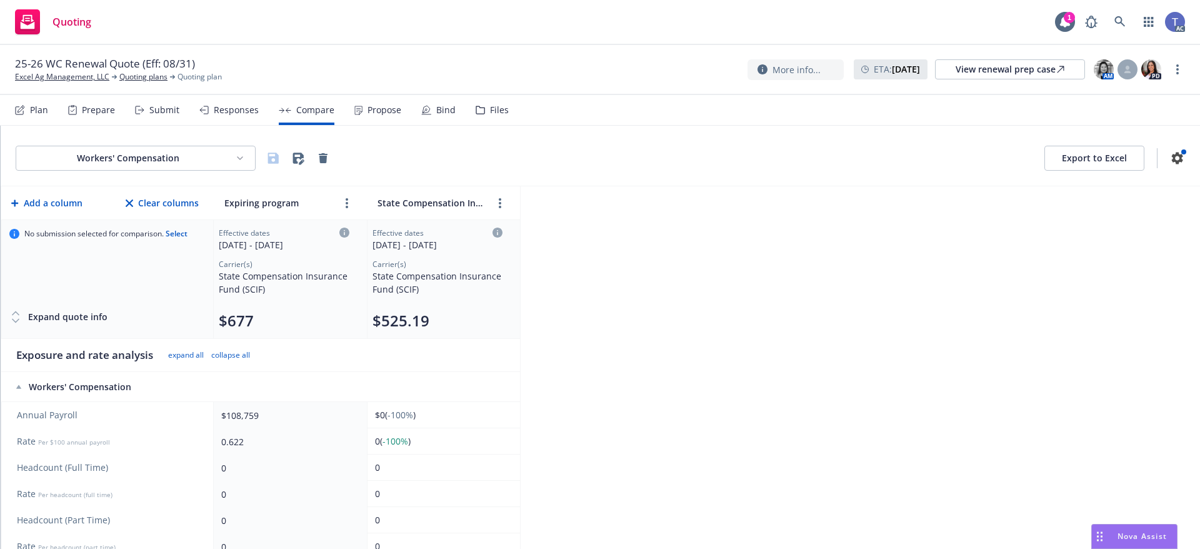
click at [408, 57] on div "25-26 WC Renewal Quote (Eff: 08/31) Excel Ag Management, LLC Quoting plans Quot…" at bounding box center [600, 69] width 1170 height 26
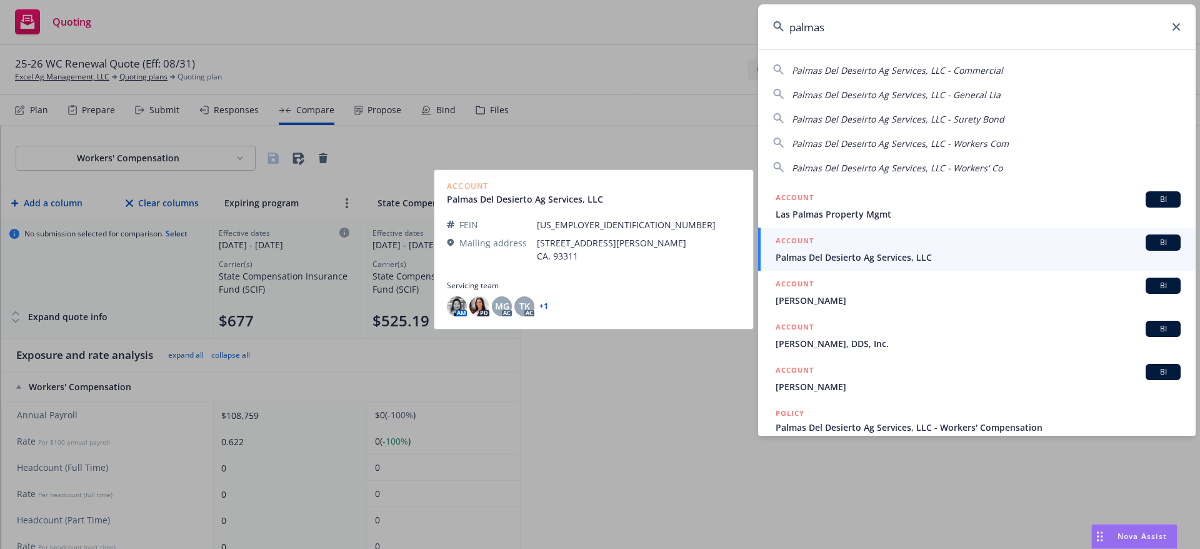
type input "palmas"
click at [881, 244] on div "ACCOUNT BI" at bounding box center [978, 242] width 405 height 16
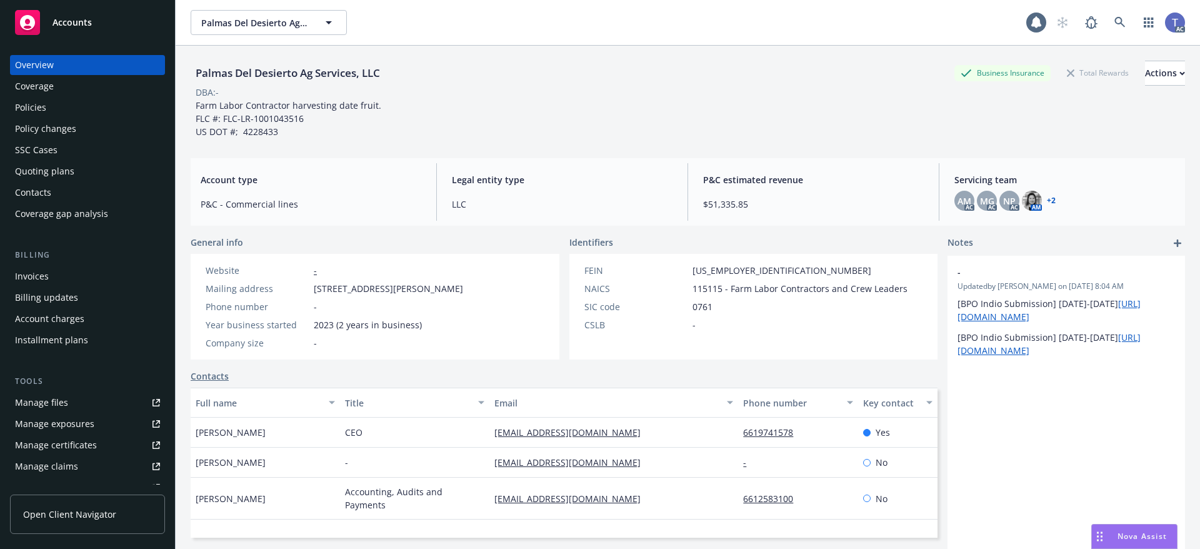
click at [59, 115] on div "Policies" at bounding box center [87, 108] width 145 height 20
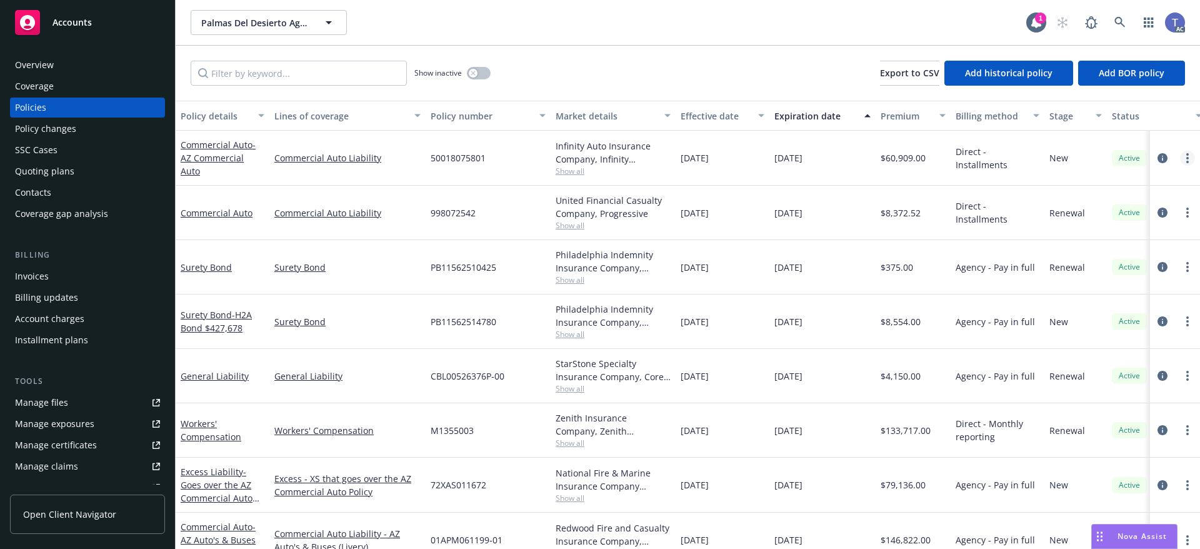
click at [1180, 157] on link "more" at bounding box center [1187, 158] width 15 height 15
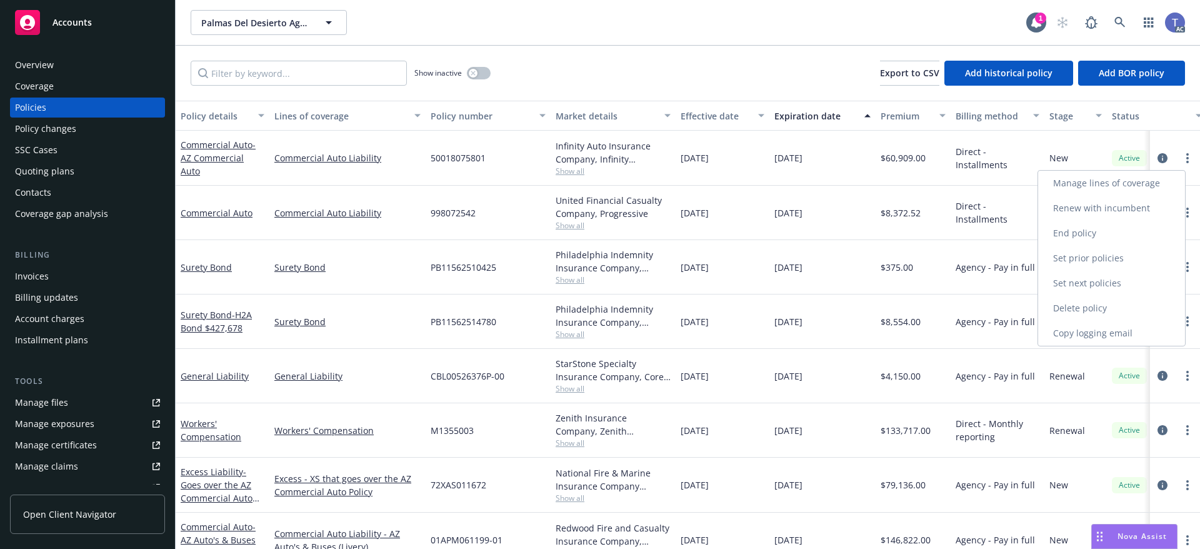
click at [1098, 238] on link "End policy" at bounding box center [1111, 233] width 147 height 25
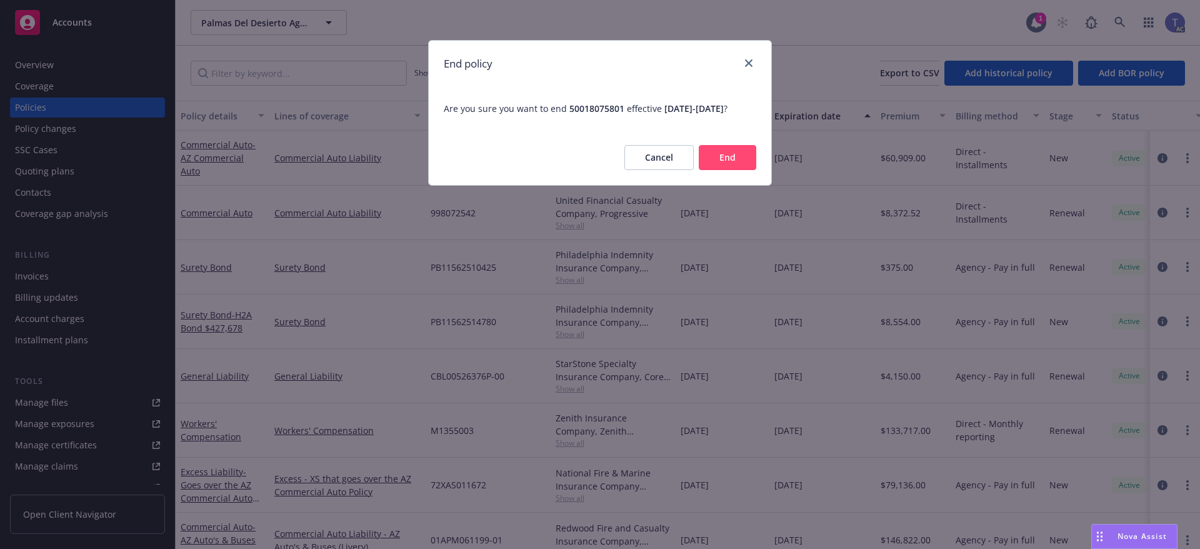
click at [737, 169] on button "End" at bounding box center [728, 157] width 58 height 25
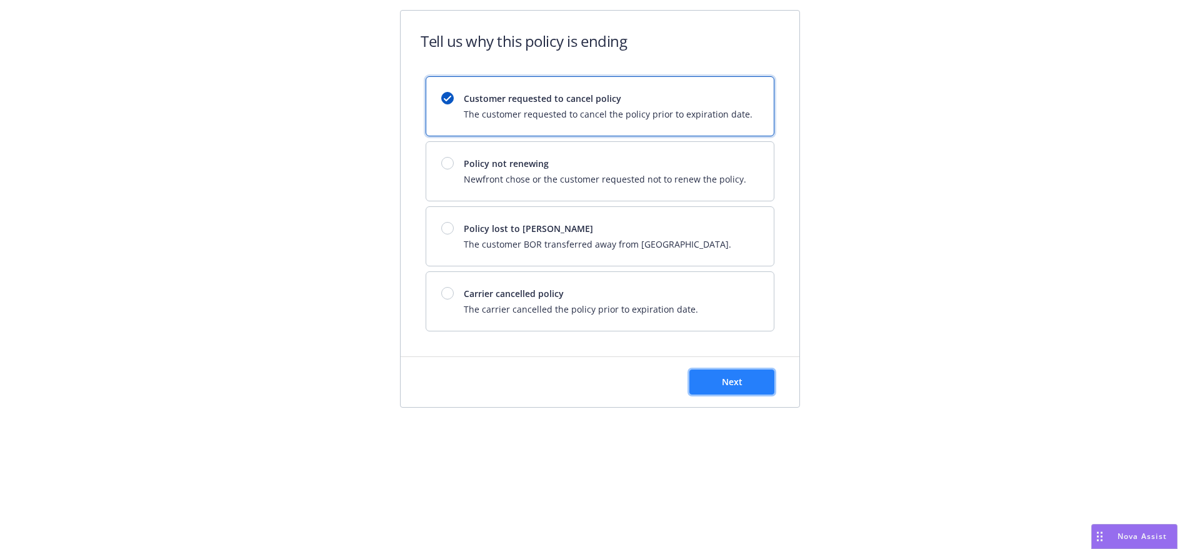
click at [722, 374] on button "Next" at bounding box center [732, 381] width 85 height 25
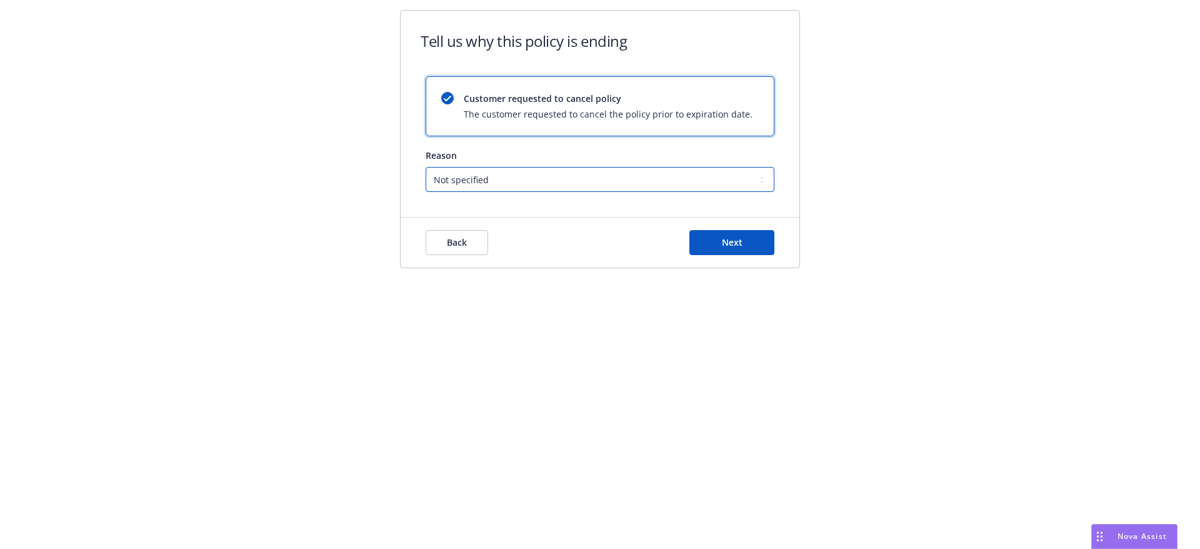
click at [523, 184] on select "Not specified Service Pricing Buyer change M&A, Bankruptcy, or Out of business …" at bounding box center [600, 179] width 349 height 25
click at [347, 148] on div "Tell us why this policy is ending Customer requested to cancel policy The custo…" at bounding box center [600, 147] width 1200 height 294
click at [466, 239] on span "Back" at bounding box center [457, 242] width 20 height 12
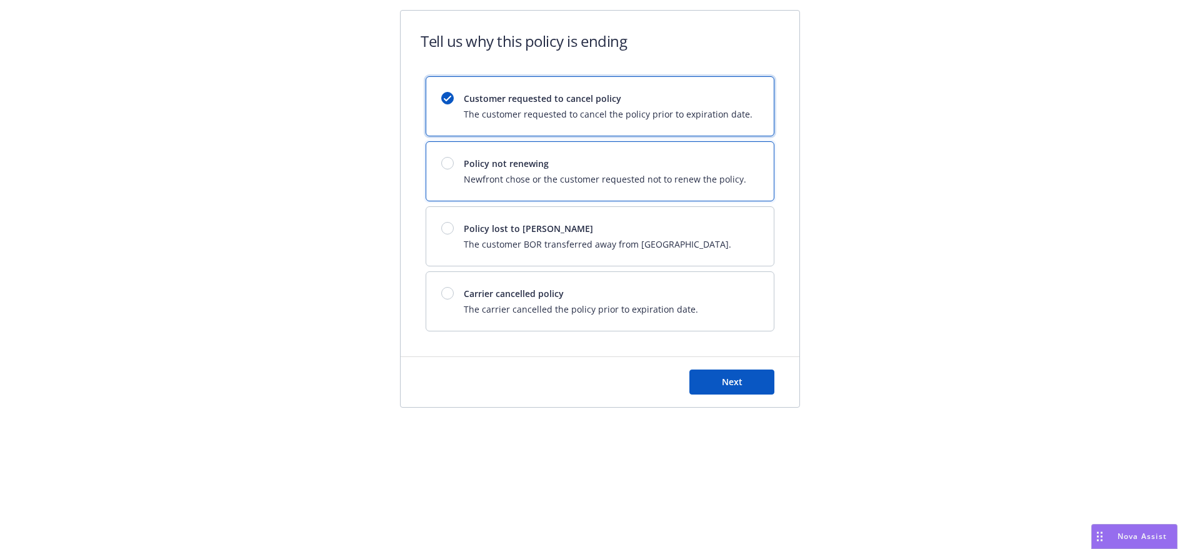
click at [522, 180] on span "Newfront chose or the customer requested not to renew the policy." at bounding box center [605, 179] width 283 height 13
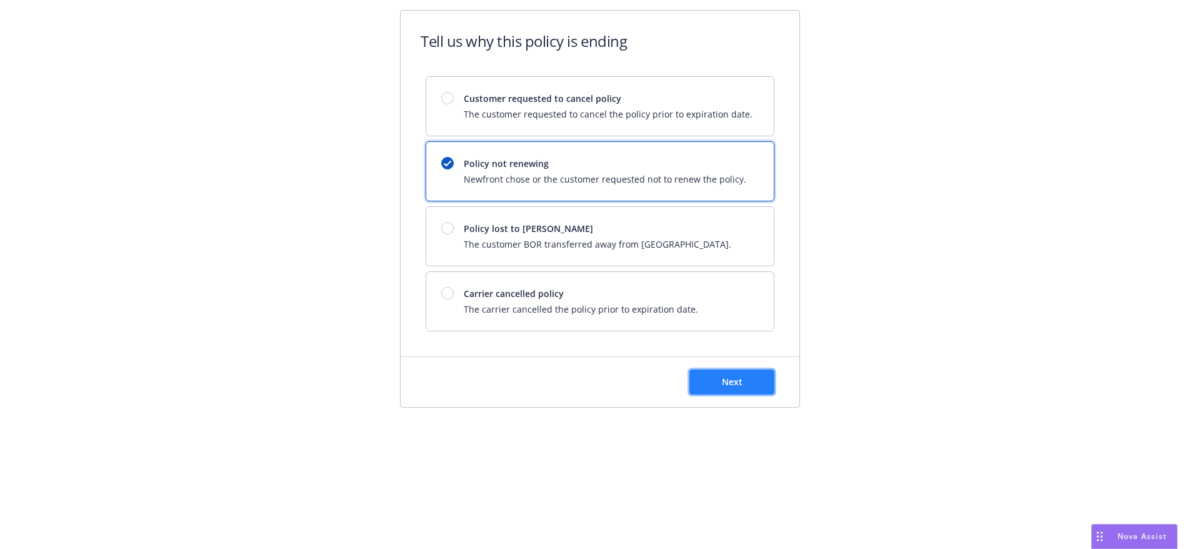
click at [713, 369] on button "Next" at bounding box center [732, 381] width 85 height 25
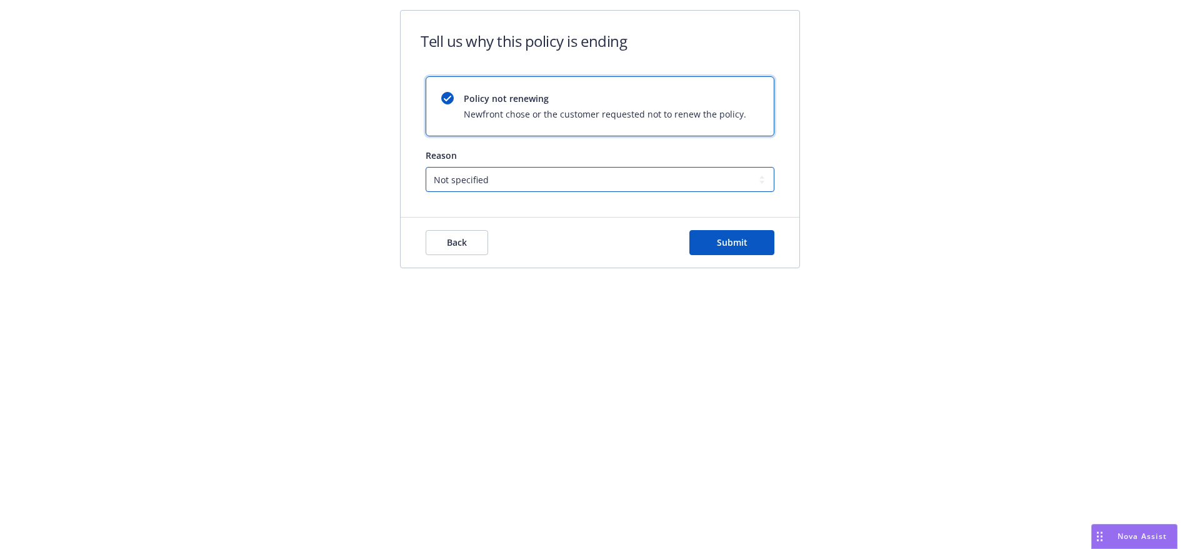
click at [496, 183] on select "Not specified Service Pricing Buyer change M&A, Bankruptcy, or Out of business …" at bounding box center [600, 179] width 349 height 25
click at [373, 172] on div "Tell us why this policy is ending Policy not renewing Newfront chose or the cus…" at bounding box center [600, 147] width 480 height 274
click at [478, 240] on button "Back" at bounding box center [457, 242] width 63 height 25
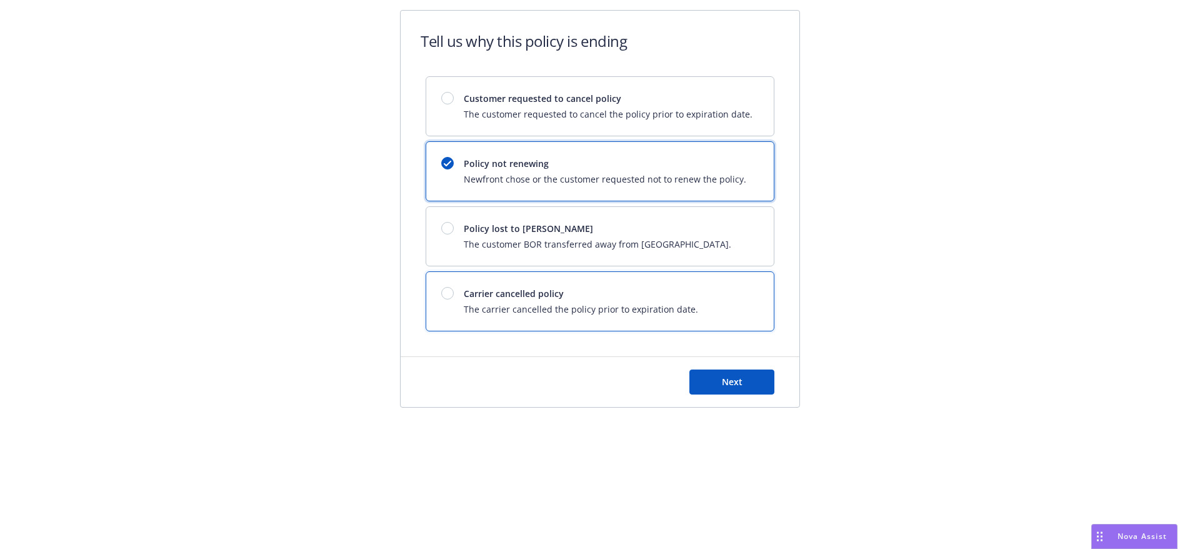
click at [556, 296] on span "Carrier cancelled policy" at bounding box center [581, 293] width 234 height 13
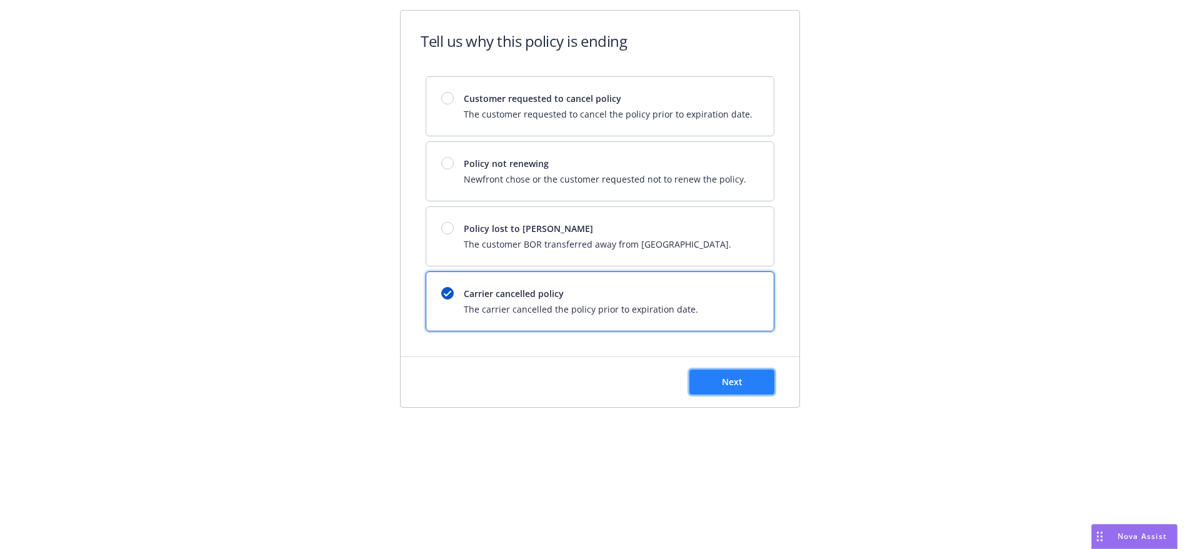
click at [753, 391] on button "Next" at bounding box center [732, 381] width 85 height 25
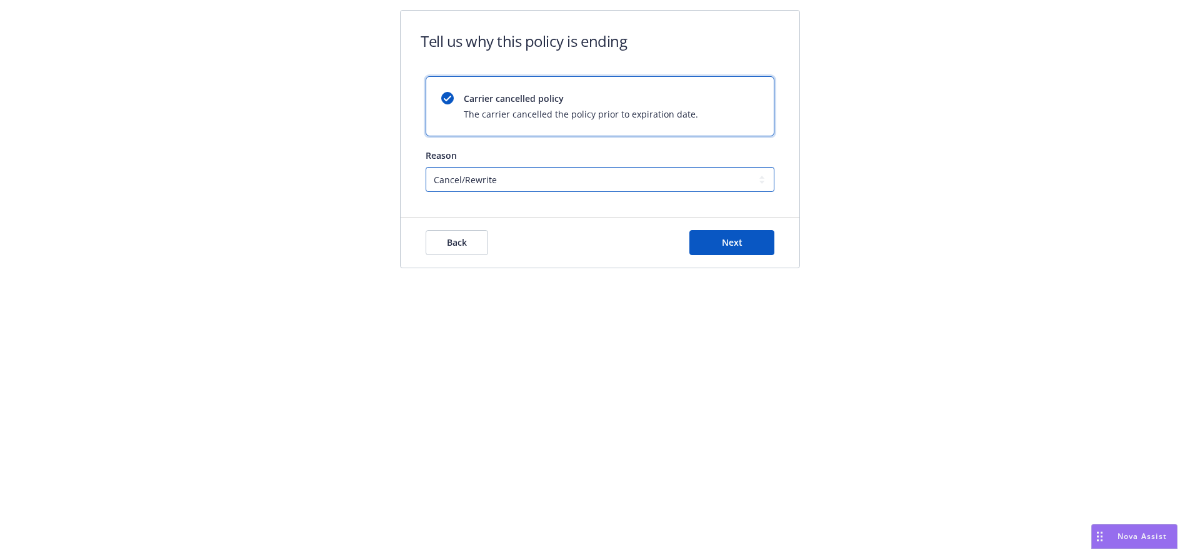
click at [510, 187] on select "Cancel/Rewrite Lost carrier appointment Compliance/Non-payment Lost on BOR" at bounding box center [600, 179] width 349 height 25
click at [426, 167] on select "Cancel/Rewrite Lost carrier appointment Compliance/Non-payment Lost on BOR" at bounding box center [600, 179] width 349 height 25
click at [456, 233] on button "Back" at bounding box center [457, 242] width 63 height 25
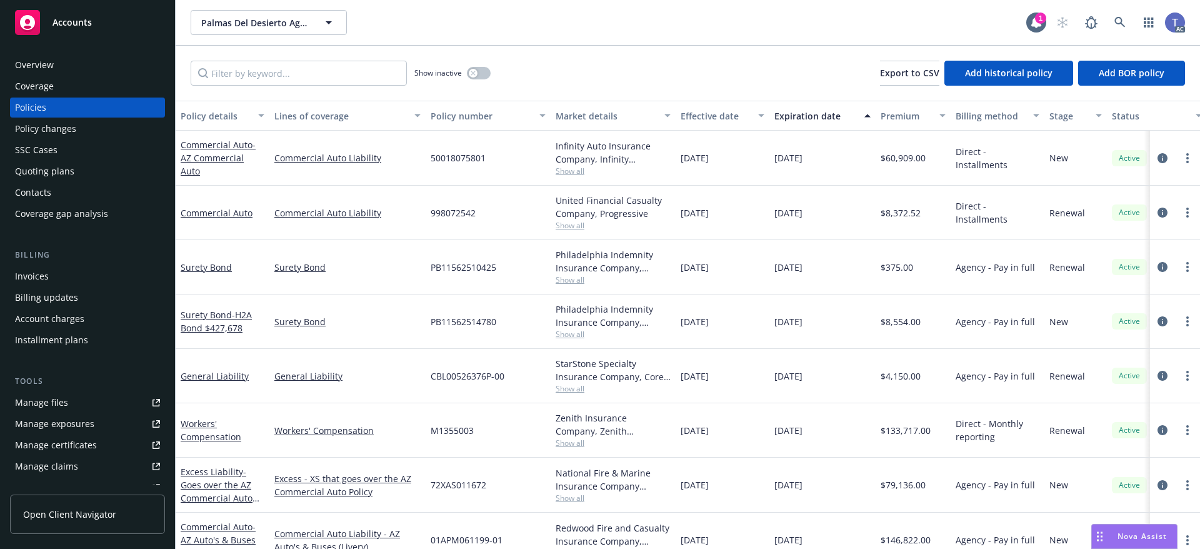
click at [580, 61] on div "Show inactive Export to CSV Add historical policy Add BOR policy" at bounding box center [688, 73] width 1025 height 55
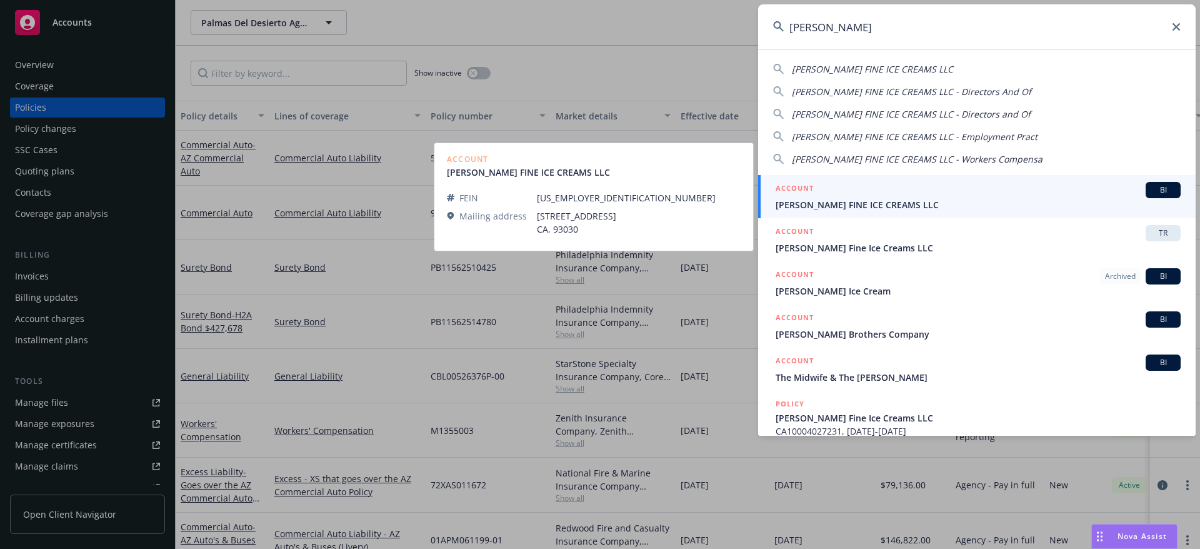
type input "mcconnell"
click at [868, 198] on span "MCCONNELL'S FINE ICE CREAMS LLC" at bounding box center [978, 204] width 405 height 13
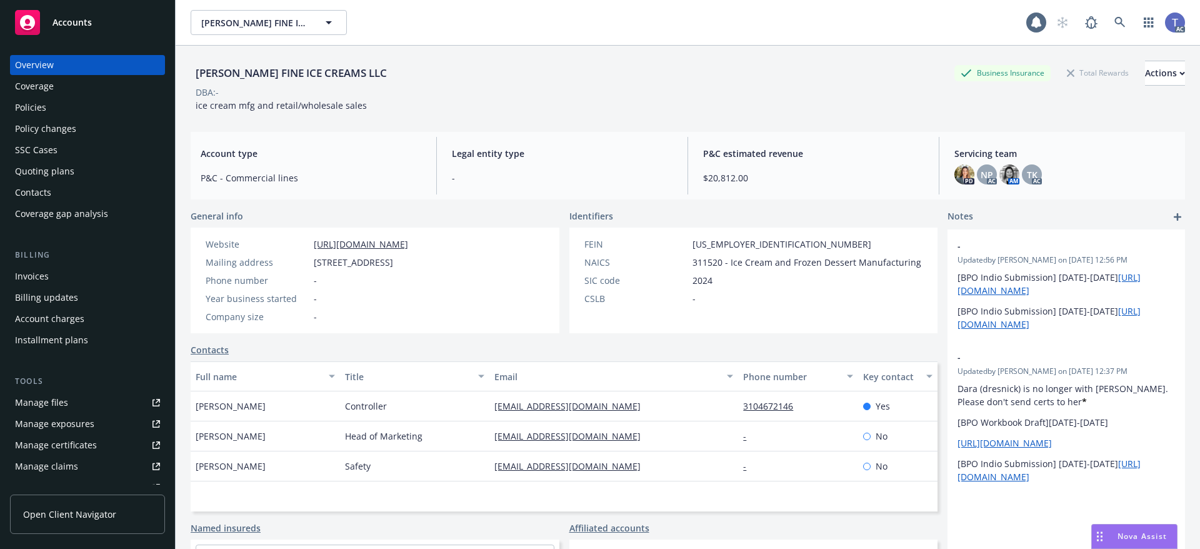
click at [37, 168] on div "Quoting plans" at bounding box center [44, 171] width 59 height 20
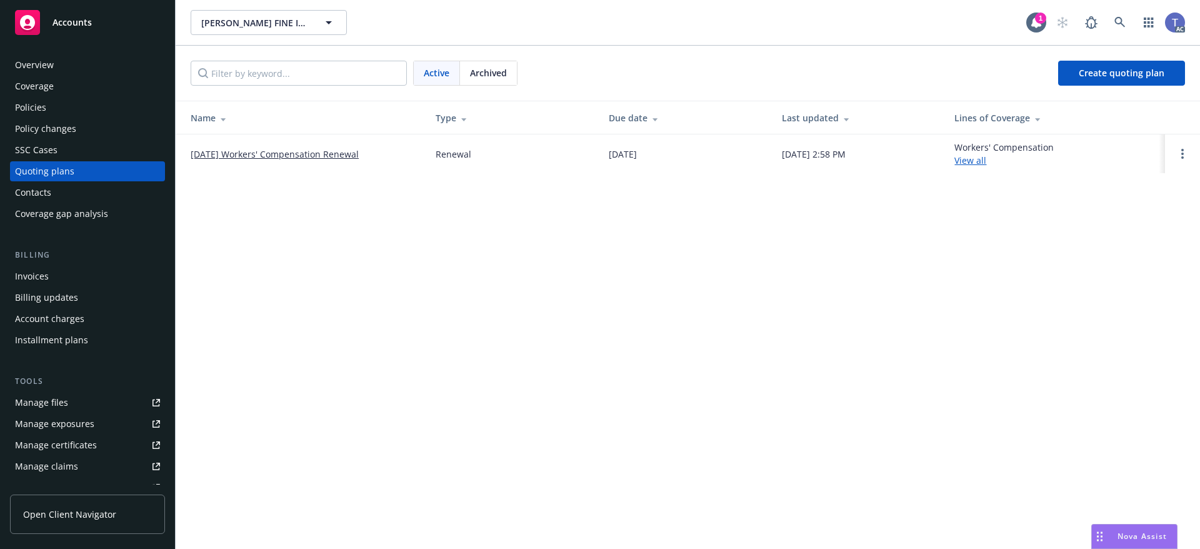
click at [326, 159] on link "09/23/25 Workers' Compensation Renewal" at bounding box center [275, 154] width 168 height 13
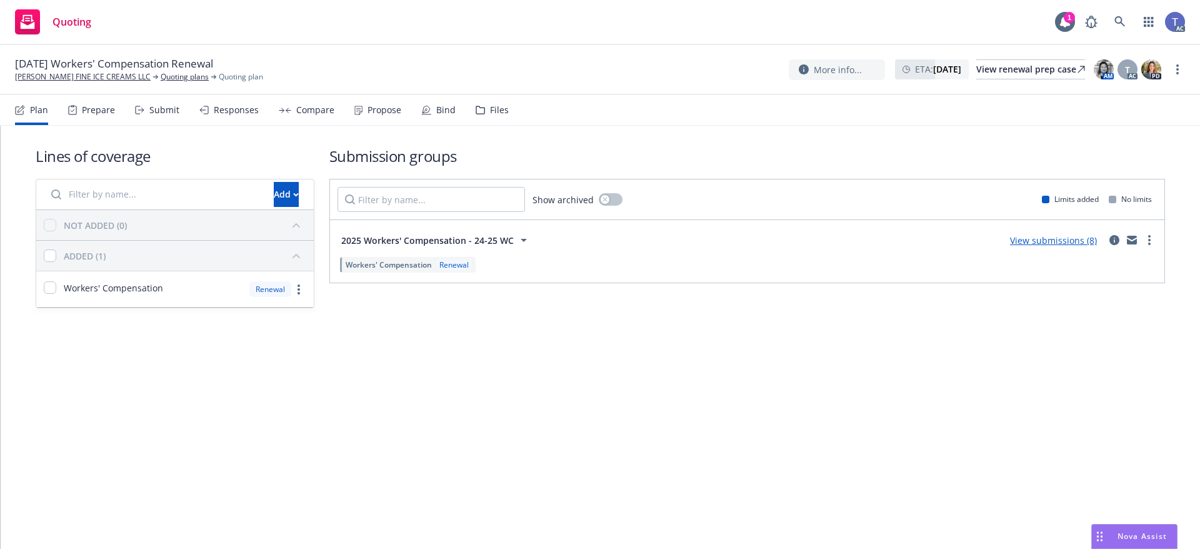
click at [155, 114] on div "Submit" at bounding box center [164, 110] width 30 height 10
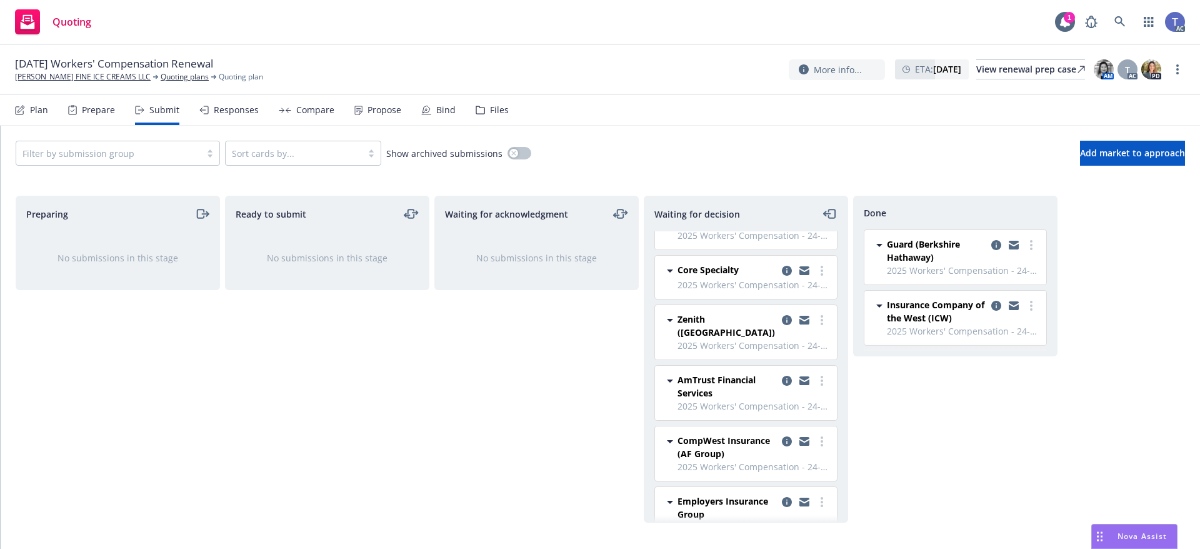
scroll to position [56, 0]
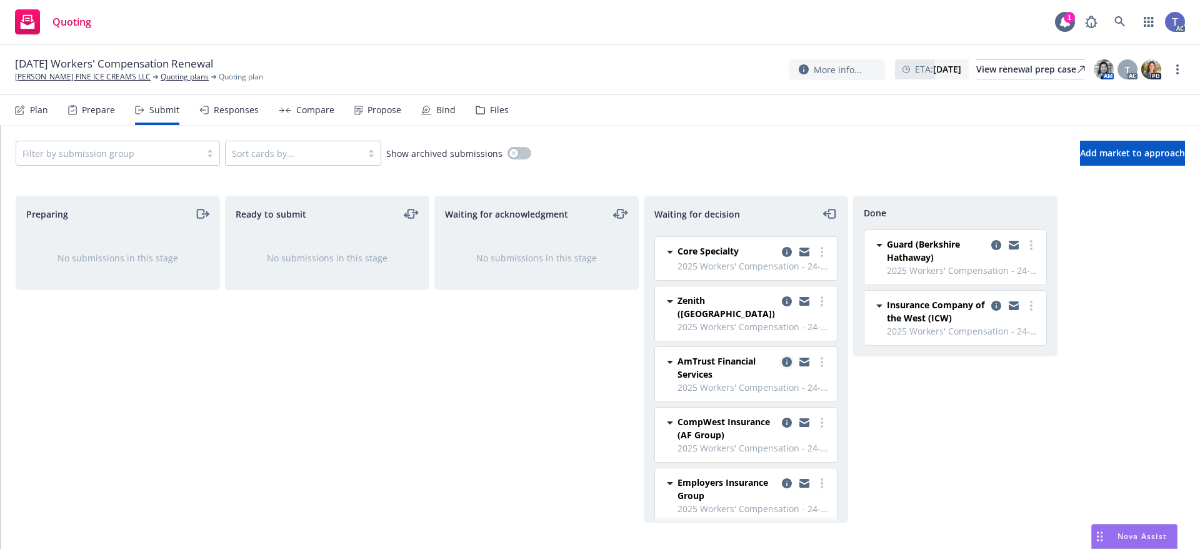
click at [782, 357] on icon "copy logging email" at bounding box center [787, 362] width 10 height 10
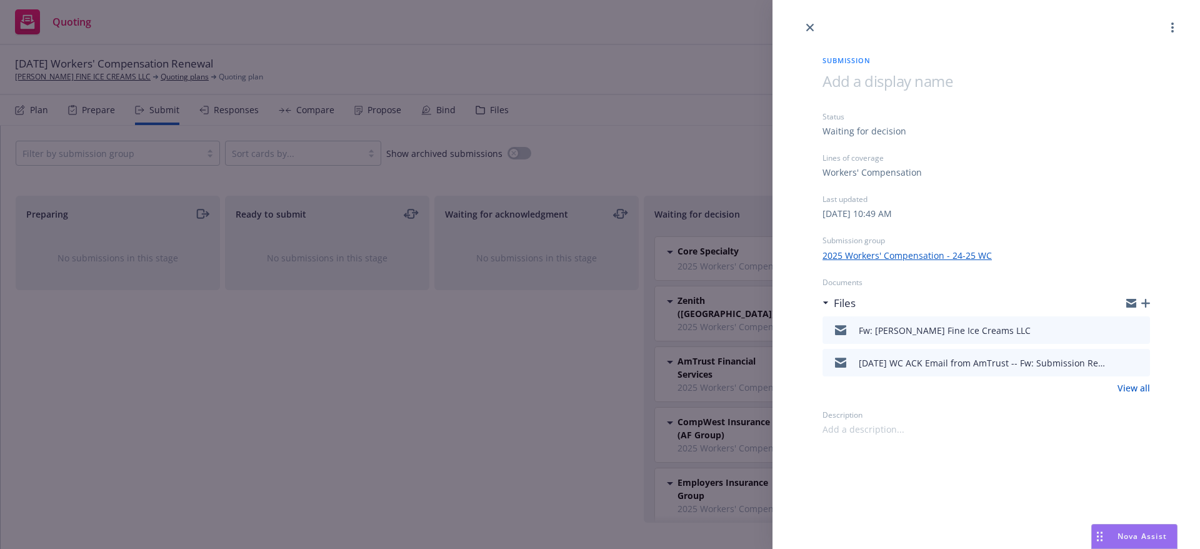
click at [1143, 329] on icon "preview file" at bounding box center [1138, 329] width 11 height 9
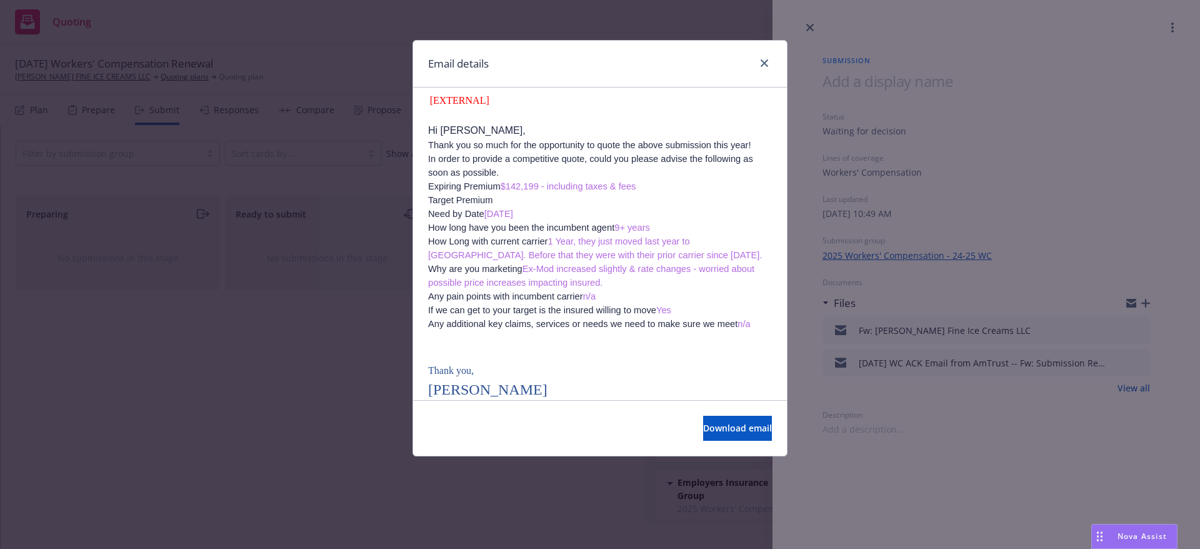
scroll to position [625, 0]
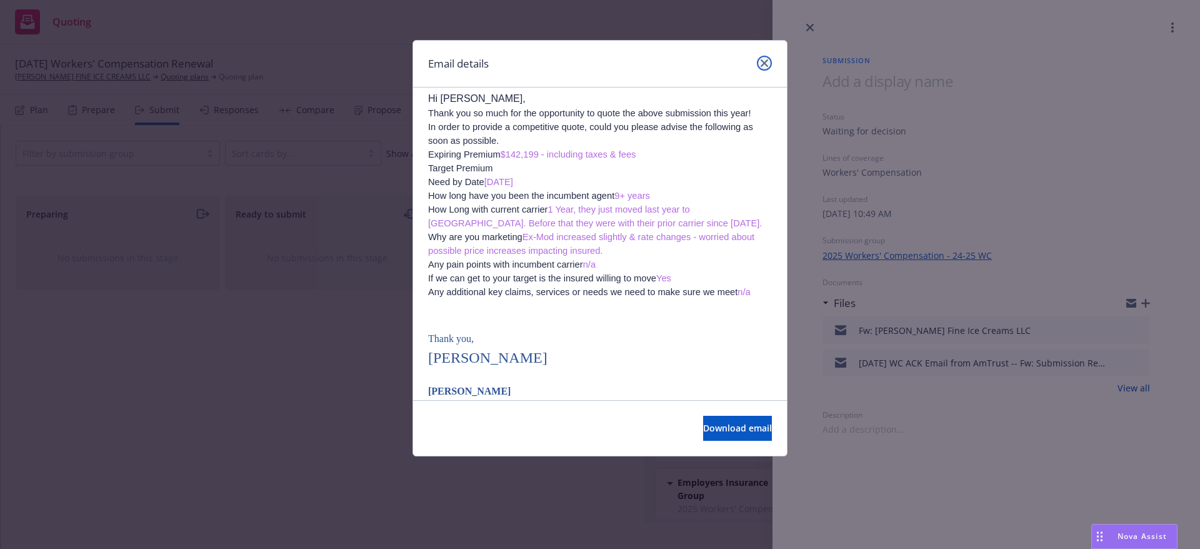
click at [768, 63] on link "close" at bounding box center [764, 63] width 15 height 15
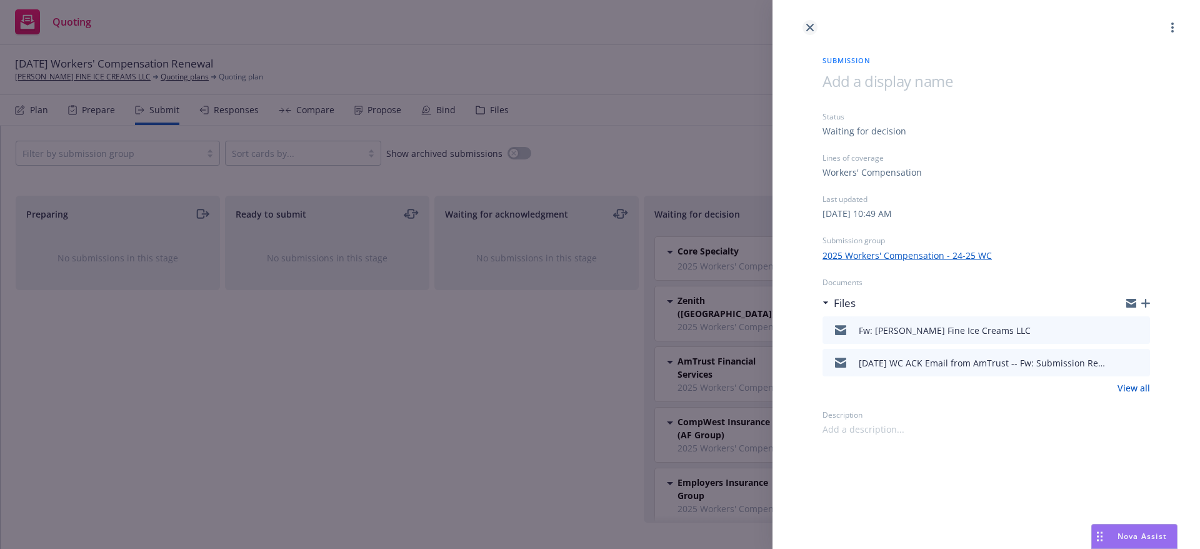
click at [811, 22] on link "close" at bounding box center [810, 27] width 15 height 15
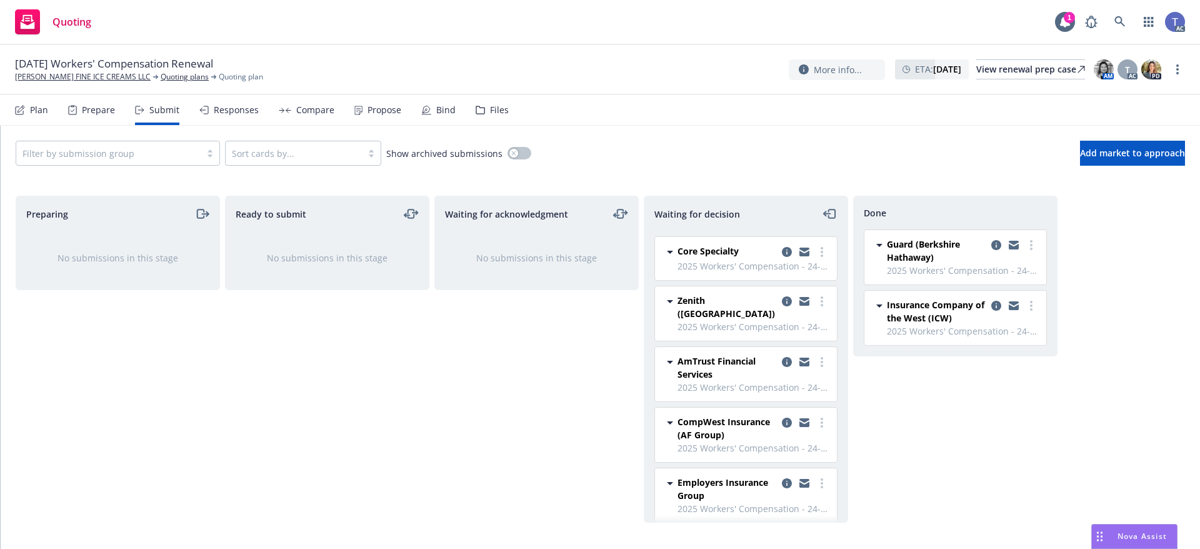
click at [301, 119] on div "Compare" at bounding box center [307, 110] width 56 height 30
